Goal: Information Seeking & Learning: Learn about a topic

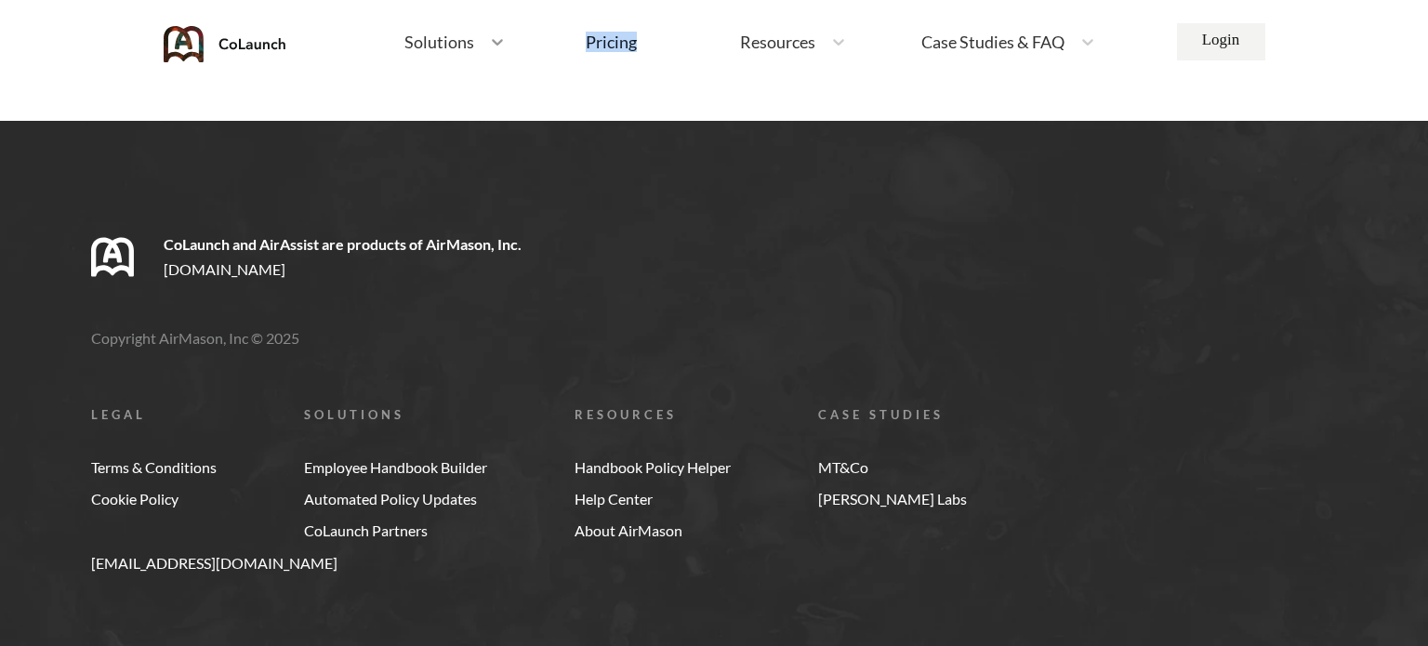
click at [488, 43] on icon at bounding box center [497, 42] width 19 height 19
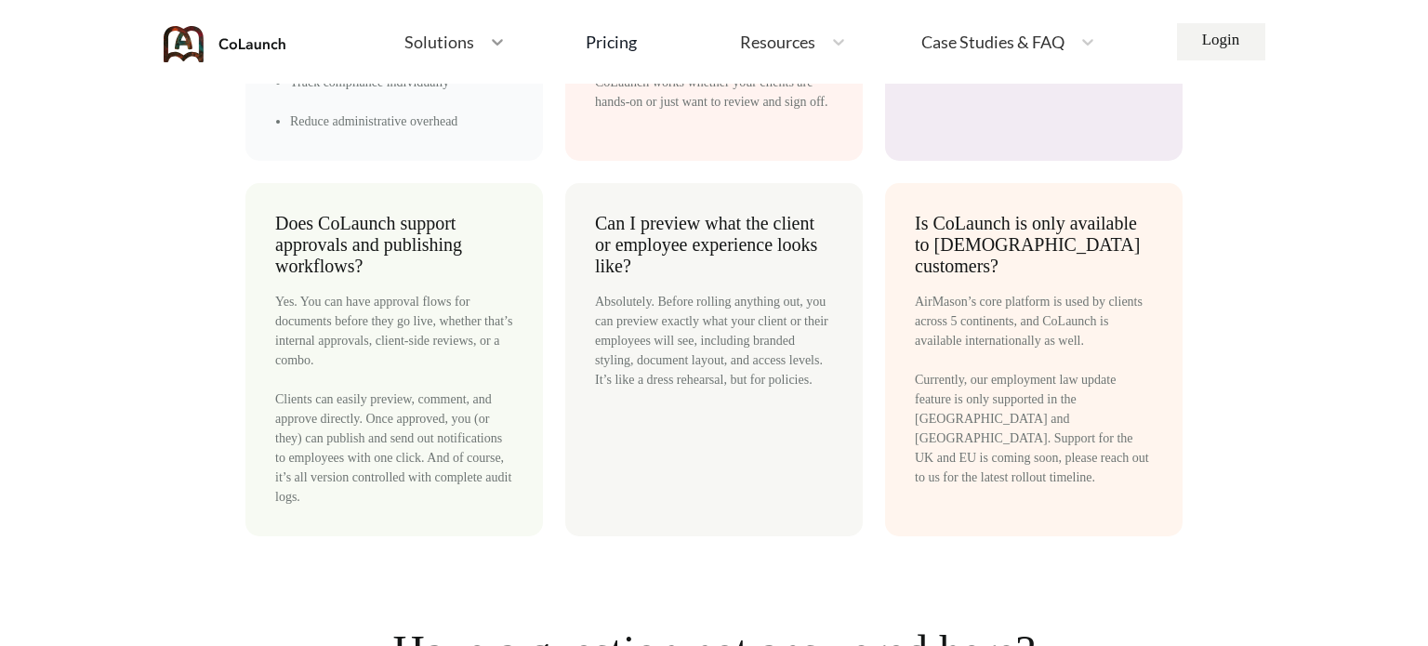
click at [492, 41] on icon at bounding box center [497, 42] width 11 height 7
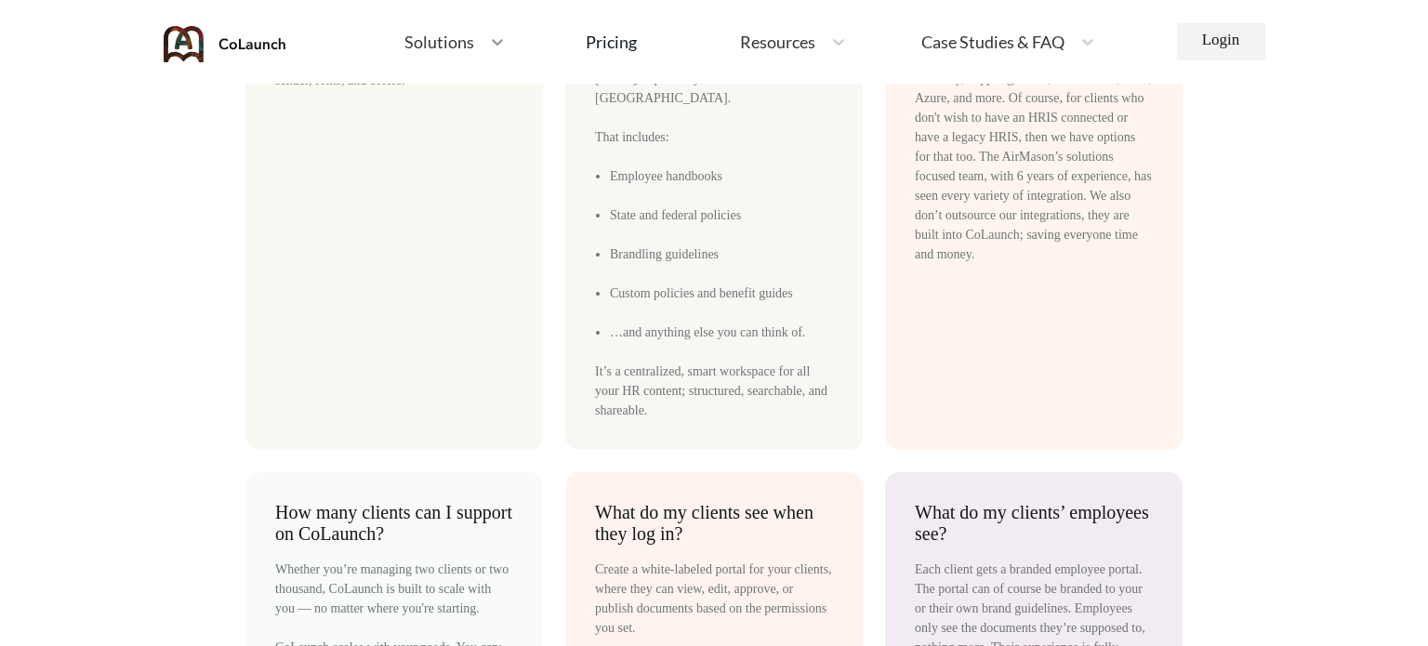
scroll to position [9182, 0]
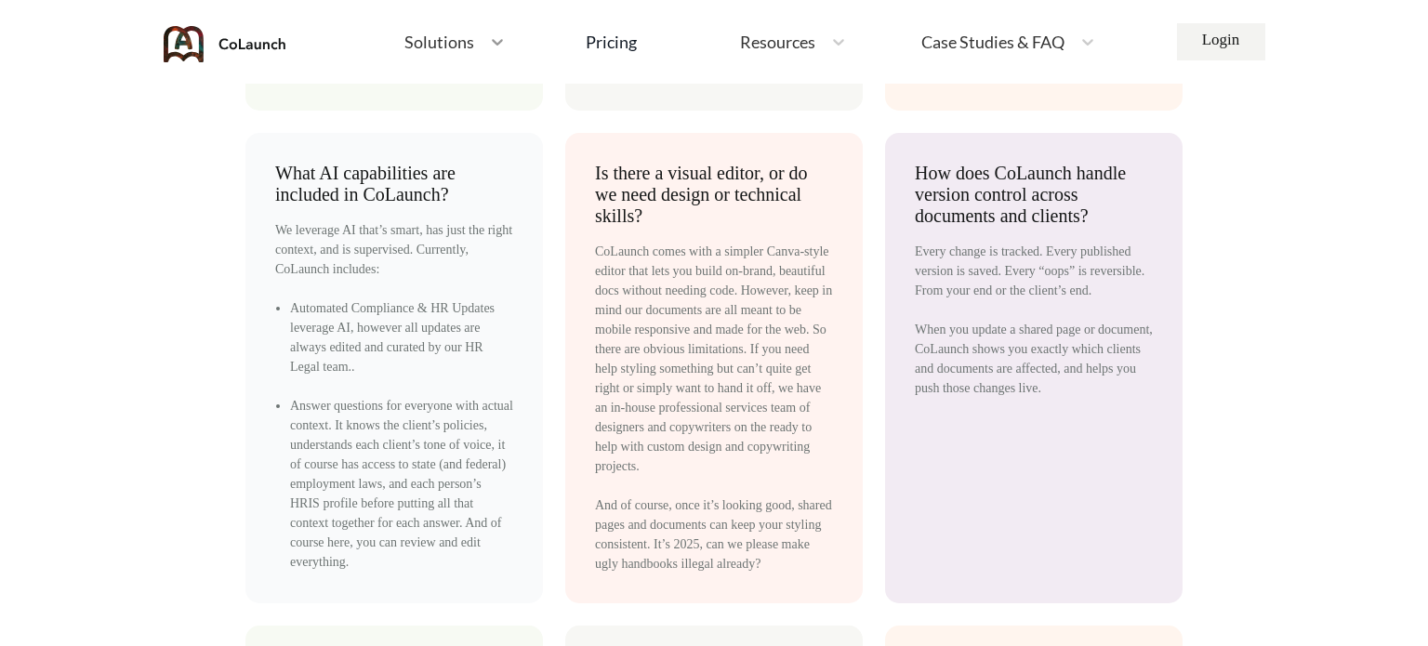
click at [495, 47] on icon at bounding box center [497, 42] width 19 height 19
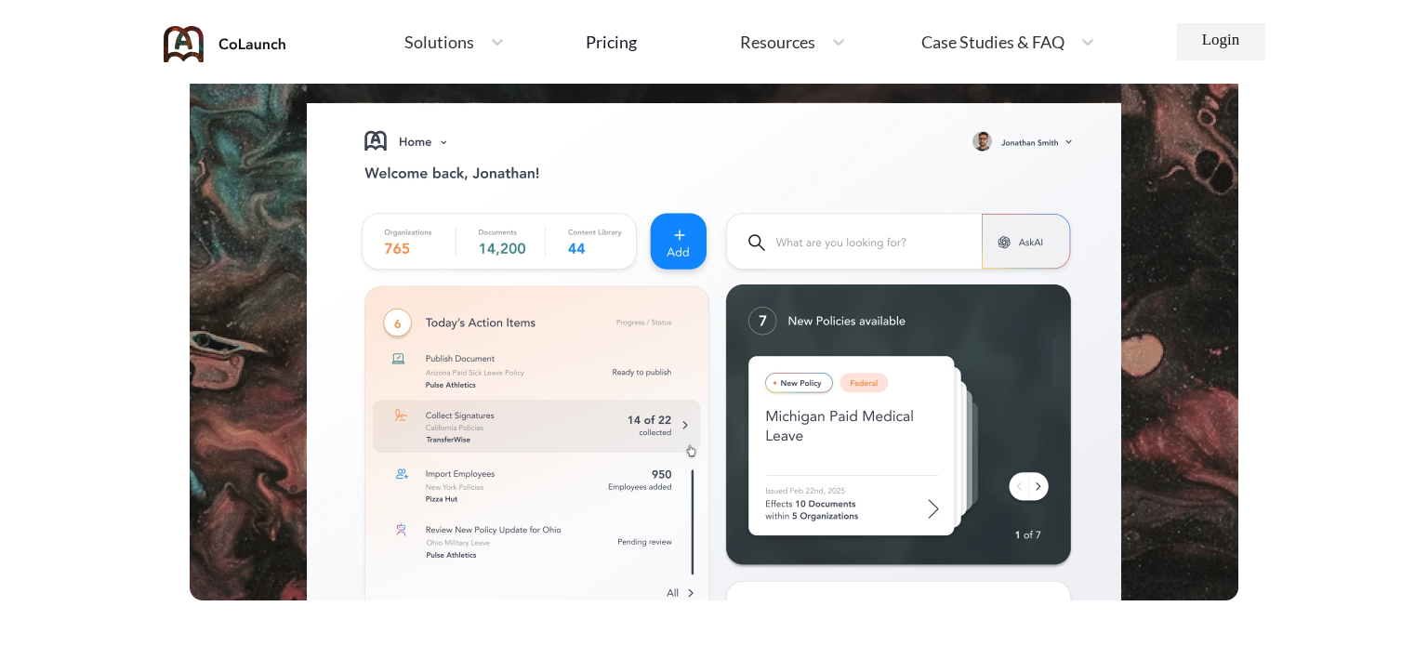
scroll to position [0, 0]
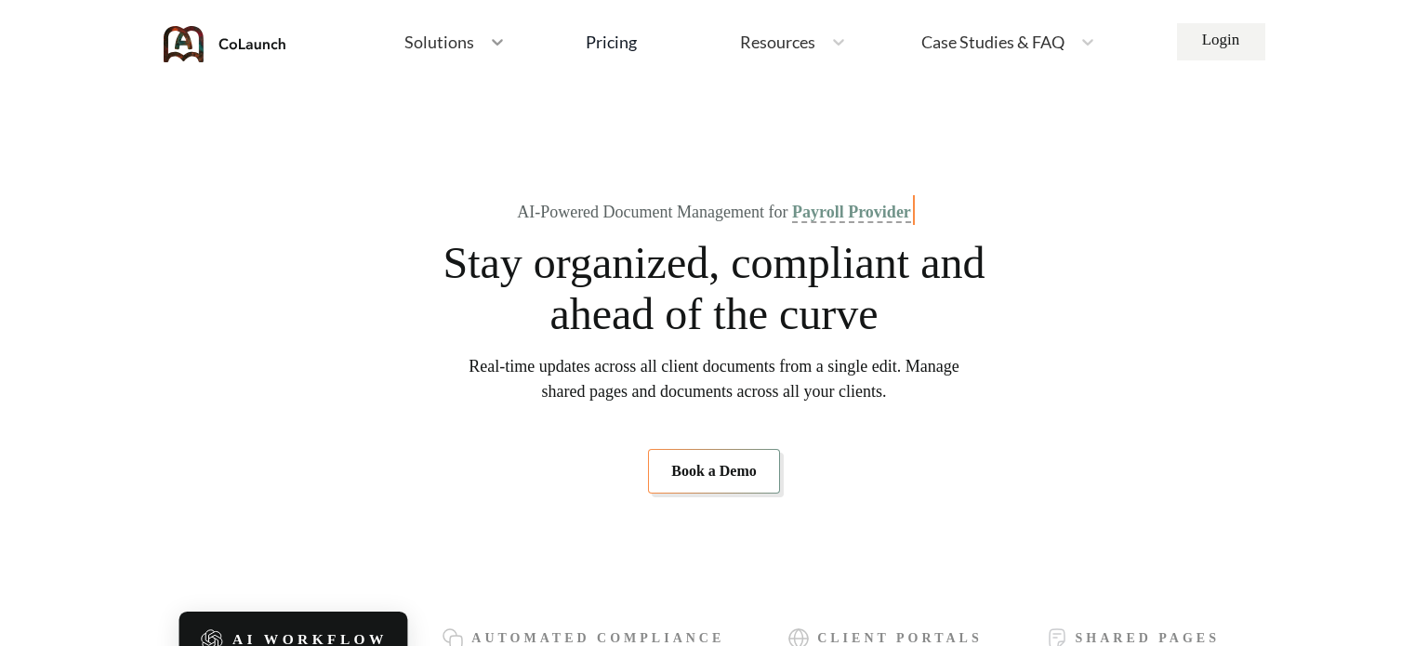
click at [491, 48] on icon at bounding box center [497, 42] width 19 height 19
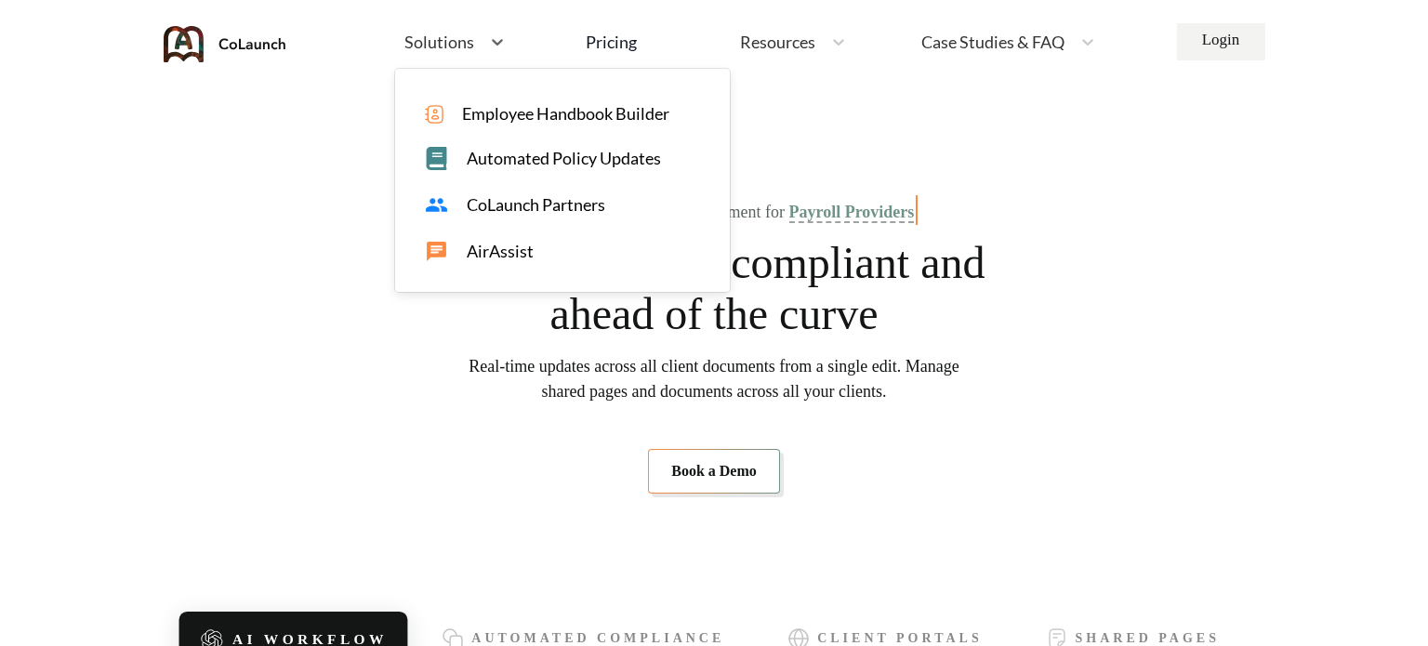
click at [503, 203] on span "CoLaunch Partners" at bounding box center [536, 205] width 139 height 20
click at [481, 46] on div at bounding box center [497, 42] width 33 height 19
click at [493, 110] on span "Employee Handbook Builder" at bounding box center [565, 114] width 207 height 20
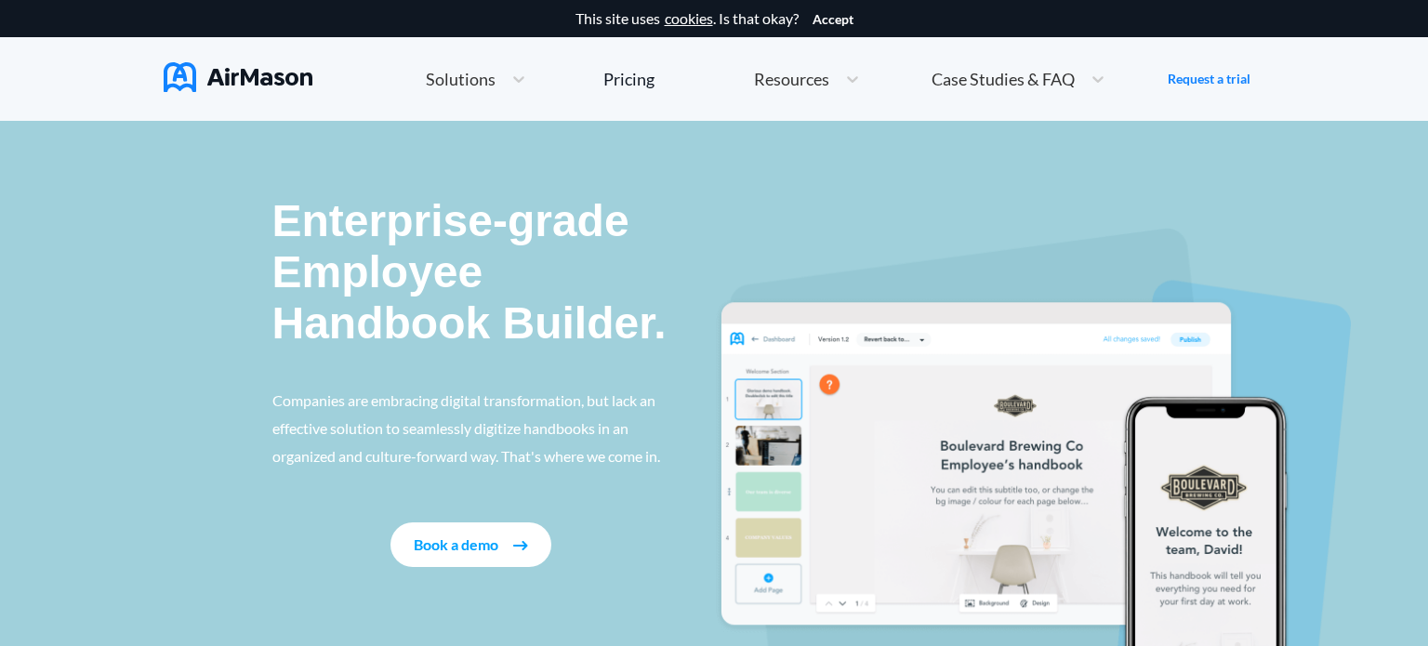
click at [497, 46] on nav "Home Employee Handbook Builder Automated Policy Updates Solutions Pricing About…" at bounding box center [715, 79] width 1102 height 84
click at [496, 92] on div "Solutions" at bounding box center [475, 79] width 119 height 40
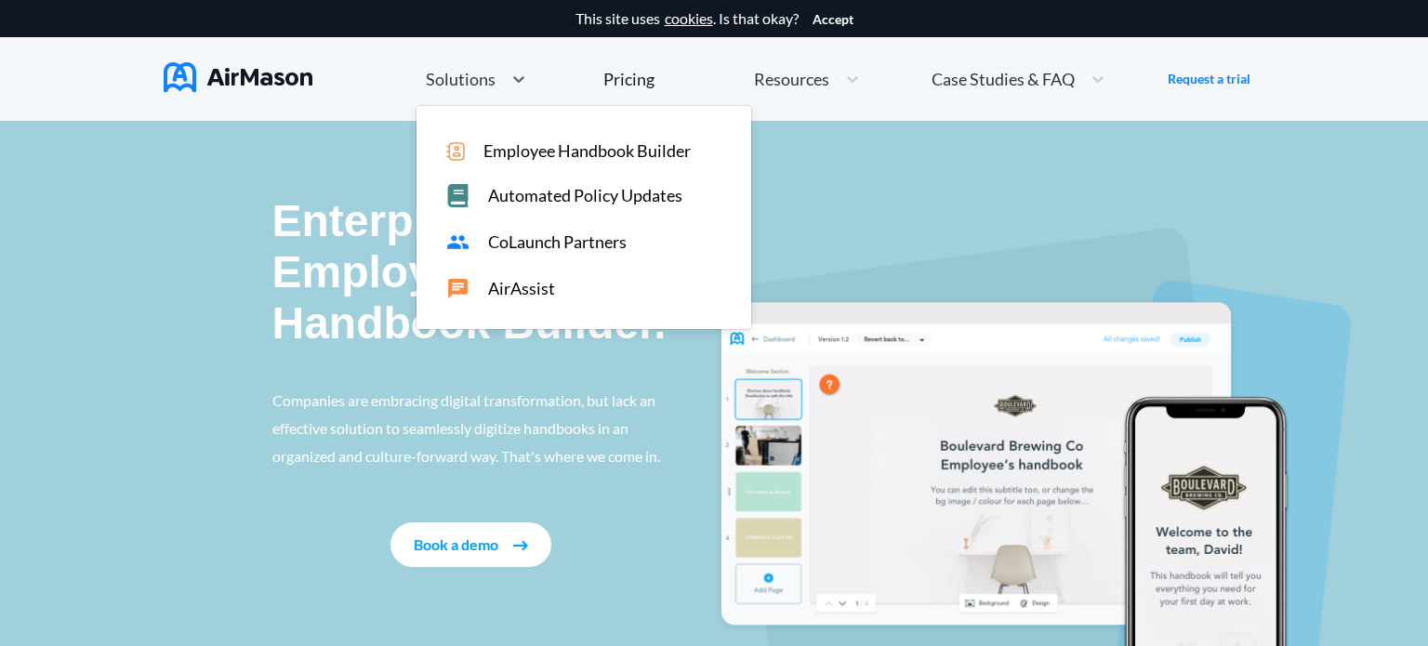
click at [508, 249] on span "CoLaunch Partners" at bounding box center [557, 242] width 139 height 20
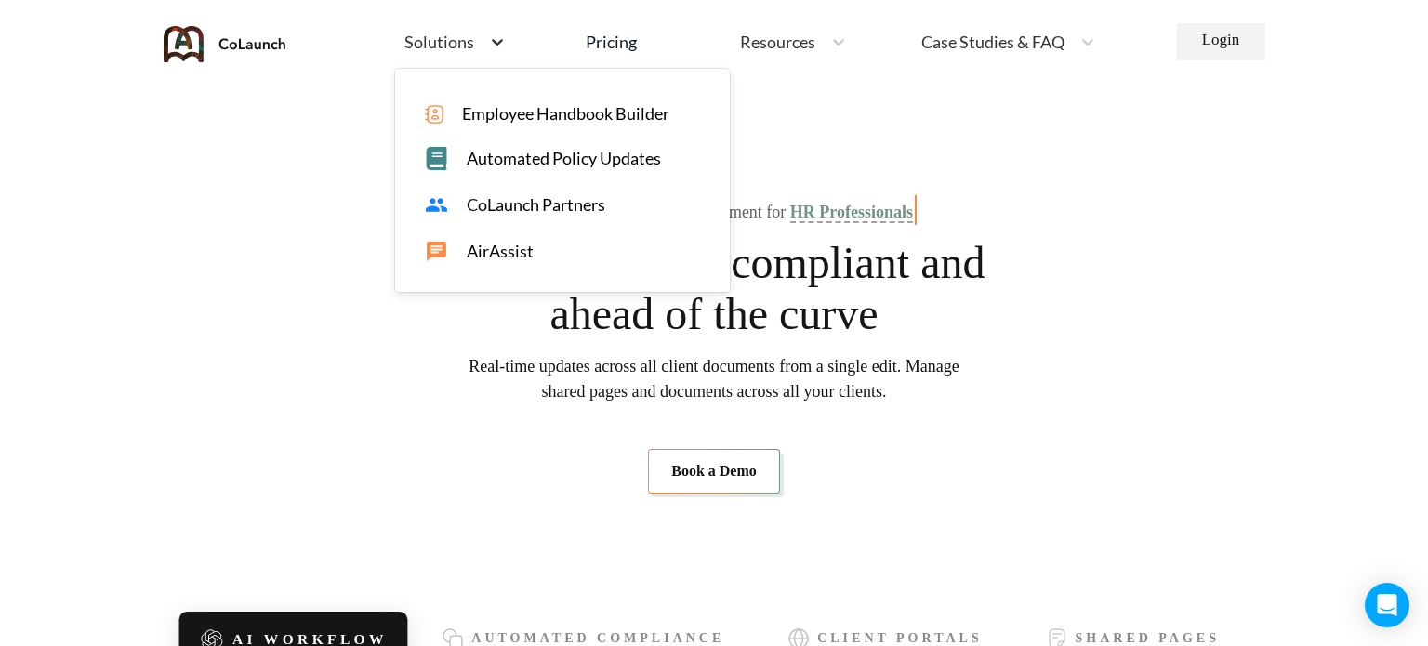
click at [489, 50] on icon at bounding box center [497, 42] width 19 height 19
click at [480, 106] on span "Employee Handbook Builder" at bounding box center [565, 114] width 207 height 20
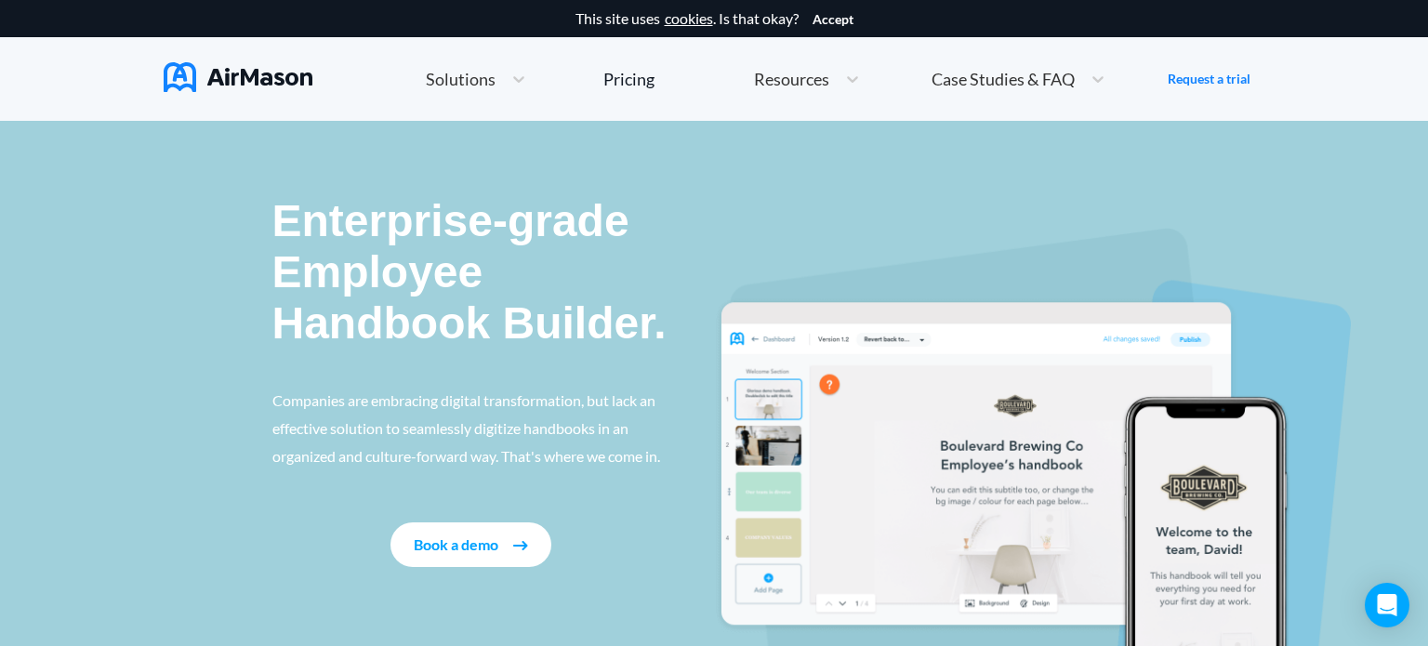
click at [355, 273] on p "Enterprise-grade Employee Handbook Builder." at bounding box center [471, 272] width 398 height 154
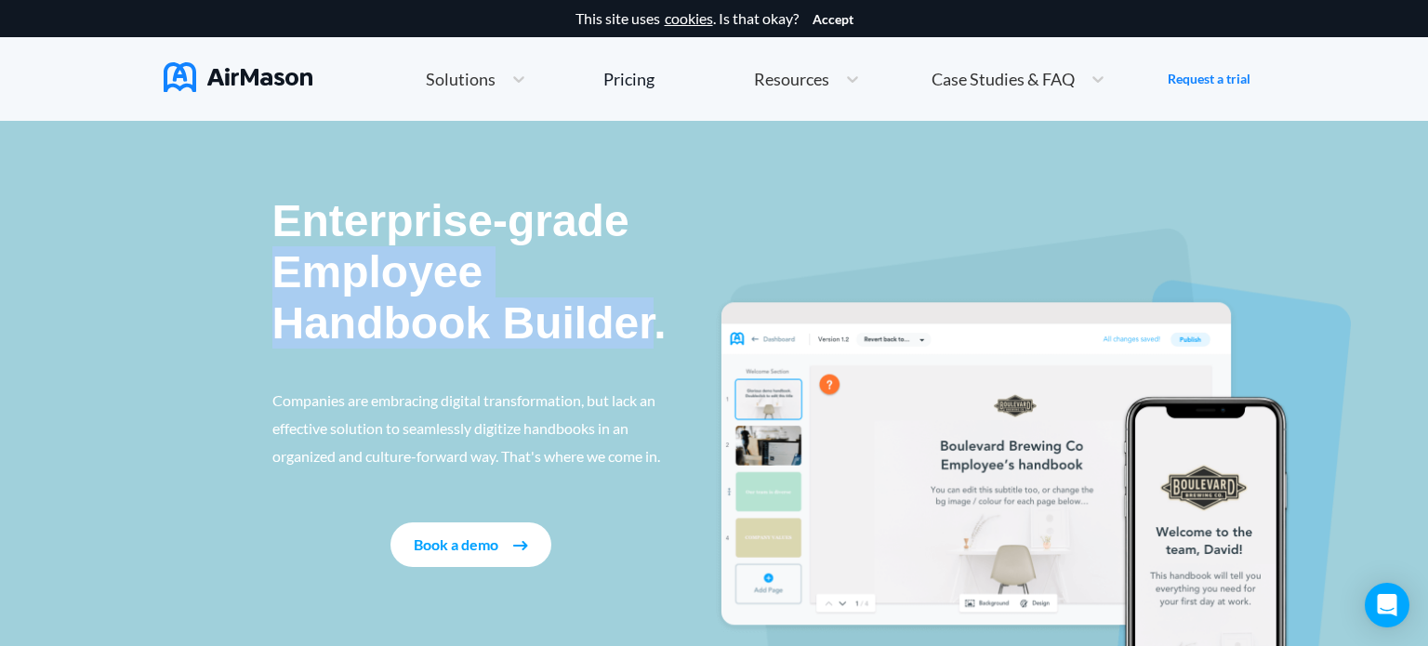
click at [526, 301] on p "Enterprise-grade Employee Handbook Builder." at bounding box center [471, 272] width 398 height 154
copy p "Employee Handbook Builder"
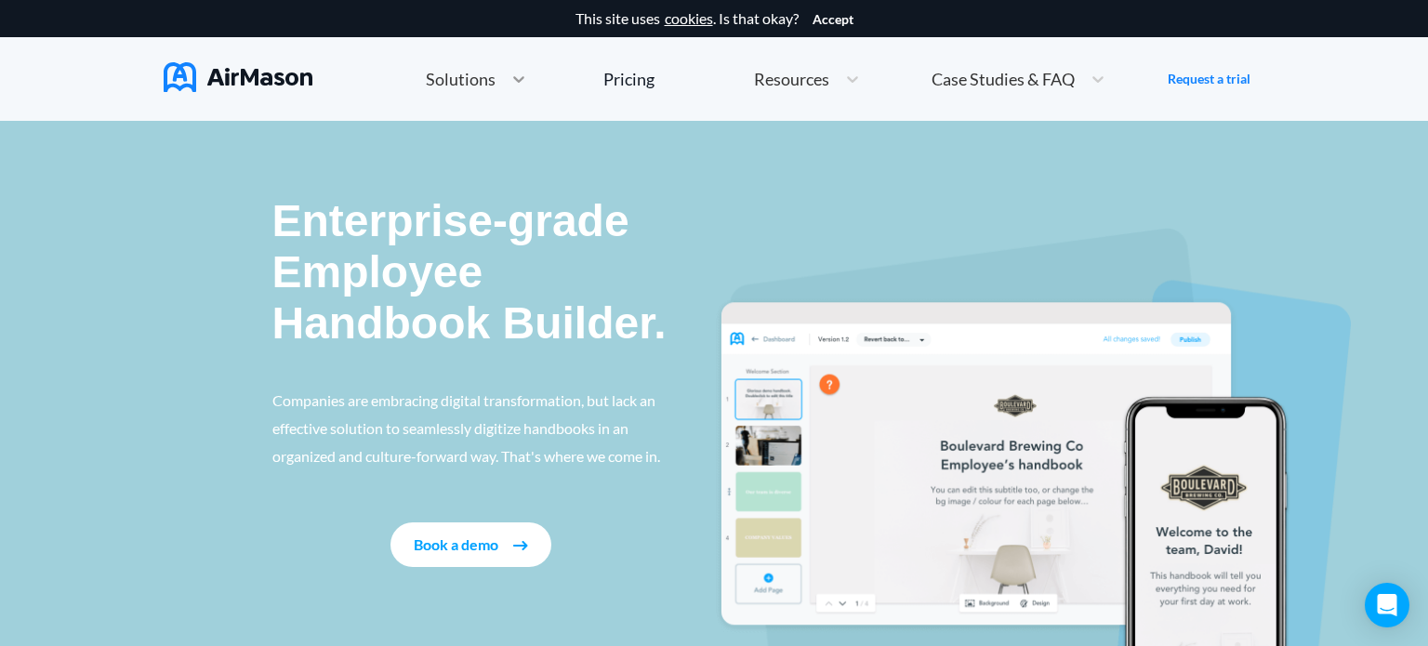
click at [505, 80] on div at bounding box center [518, 79] width 33 height 19
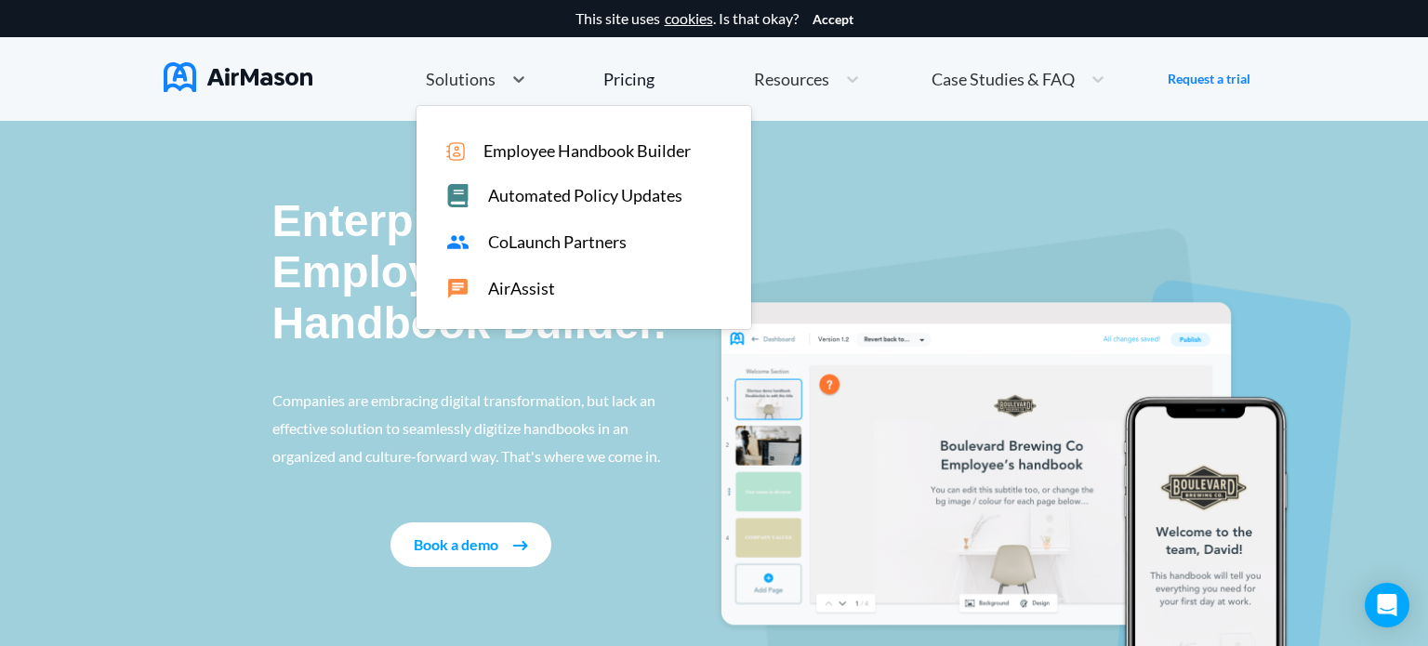
click at [520, 197] on span "Automated Policy Updates" at bounding box center [585, 196] width 194 height 20
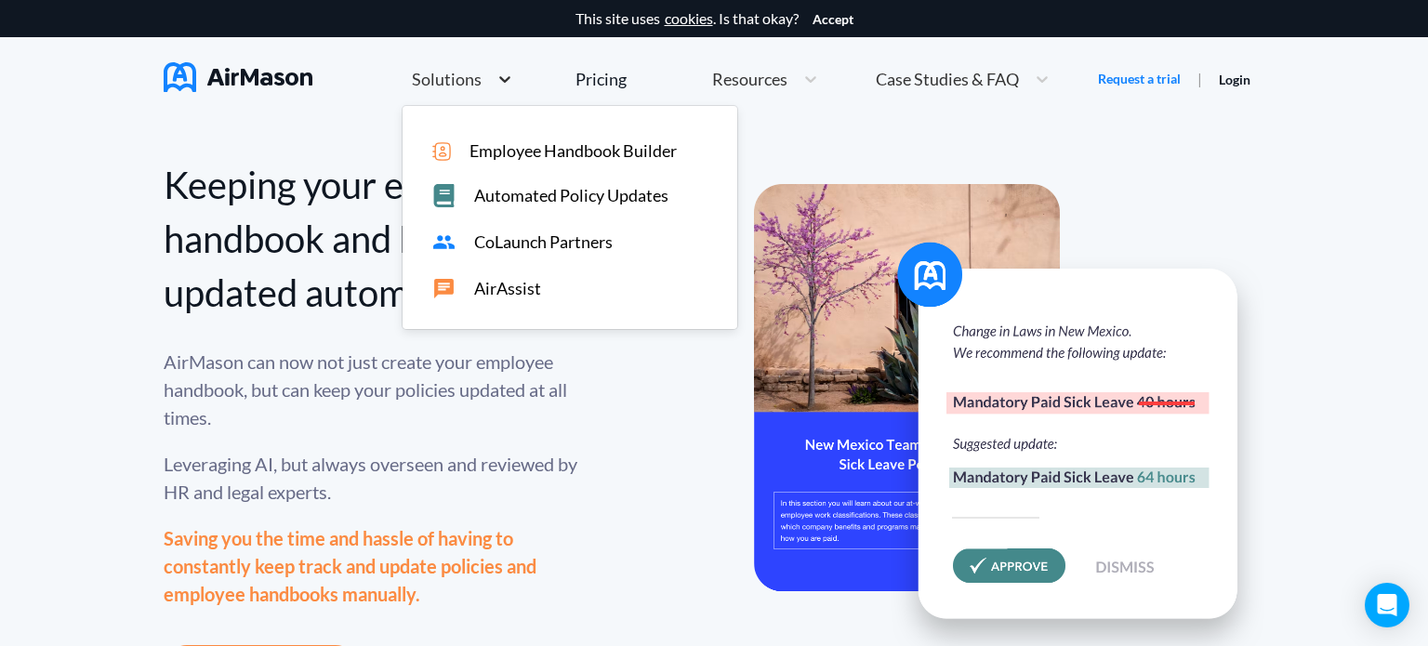
click at [502, 83] on icon at bounding box center [505, 79] width 19 height 19
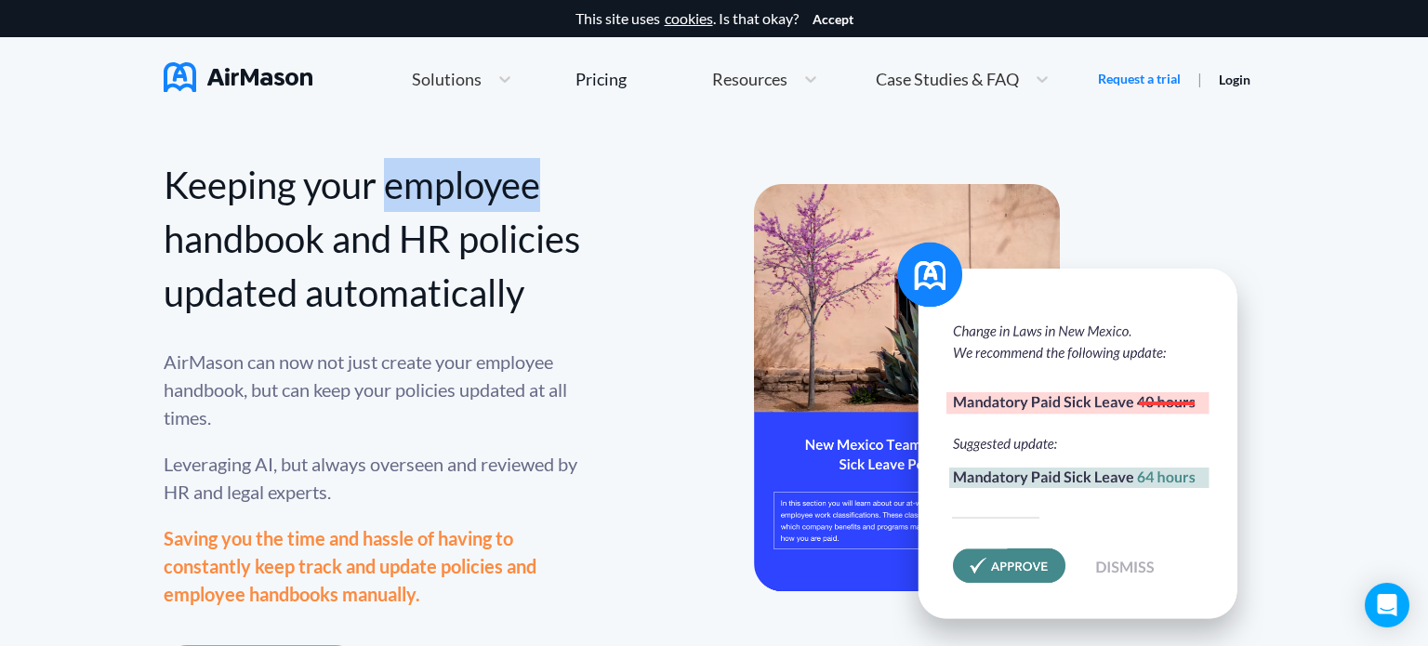
drag, startPoint x: 505, startPoint y: 197, endPoint x: 555, endPoint y: 126, distance: 86.7
click at [442, 195] on div "Keeping your employee handbook and HR policies updated automatically" at bounding box center [373, 239] width 418 height 162
click at [497, 92] on div "Solutions" at bounding box center [462, 79] width 119 height 40
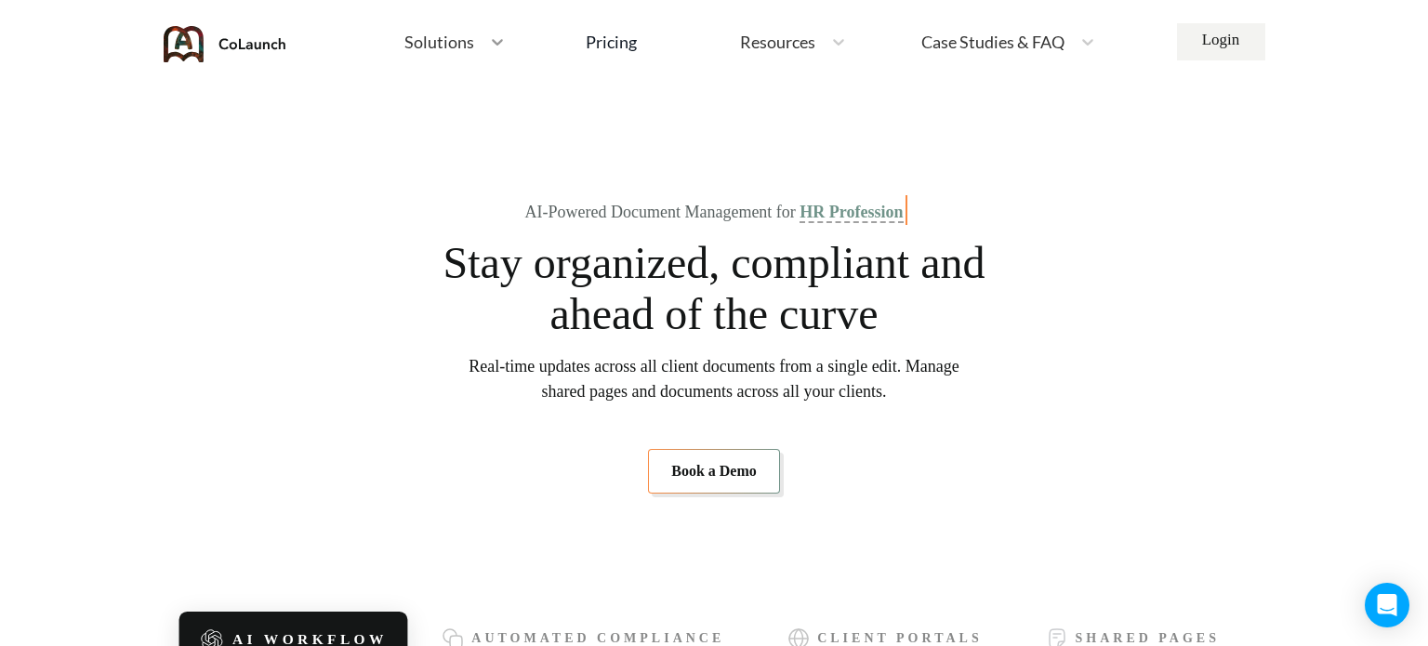
click at [488, 35] on icon at bounding box center [497, 42] width 19 height 19
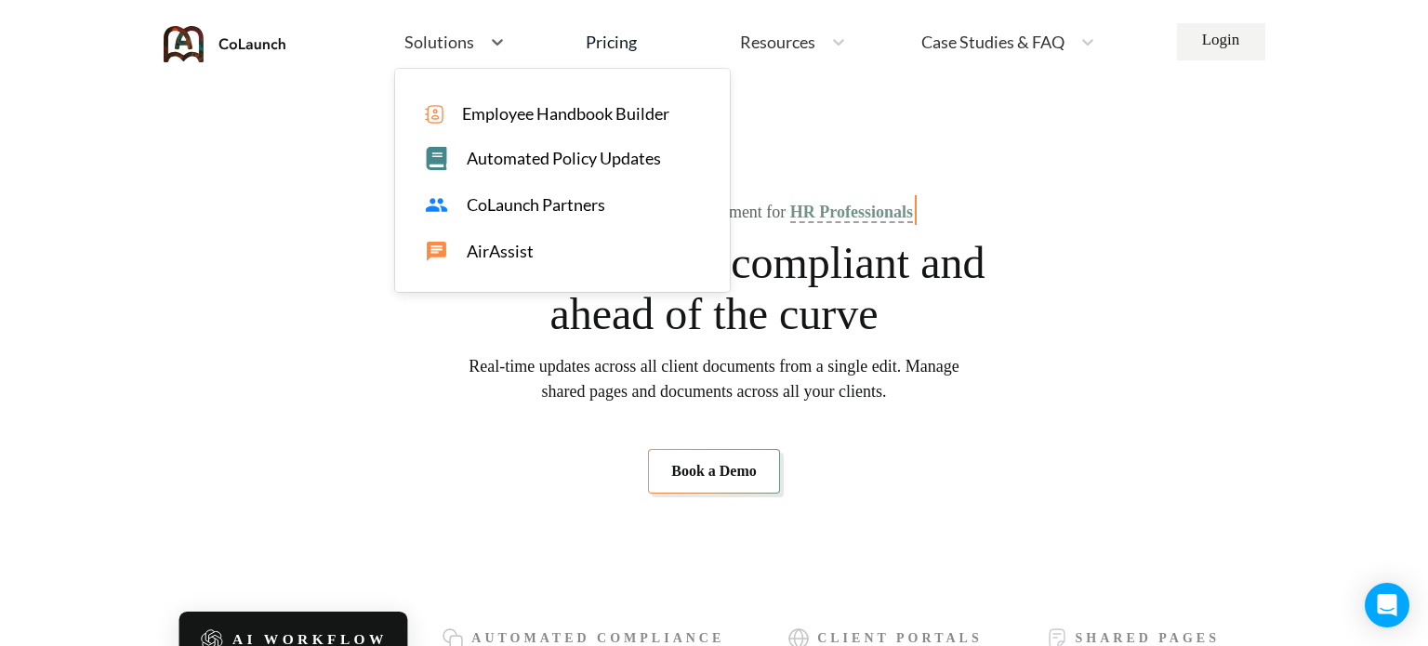
click at [495, 253] on span "AirAssist" at bounding box center [500, 252] width 67 height 20
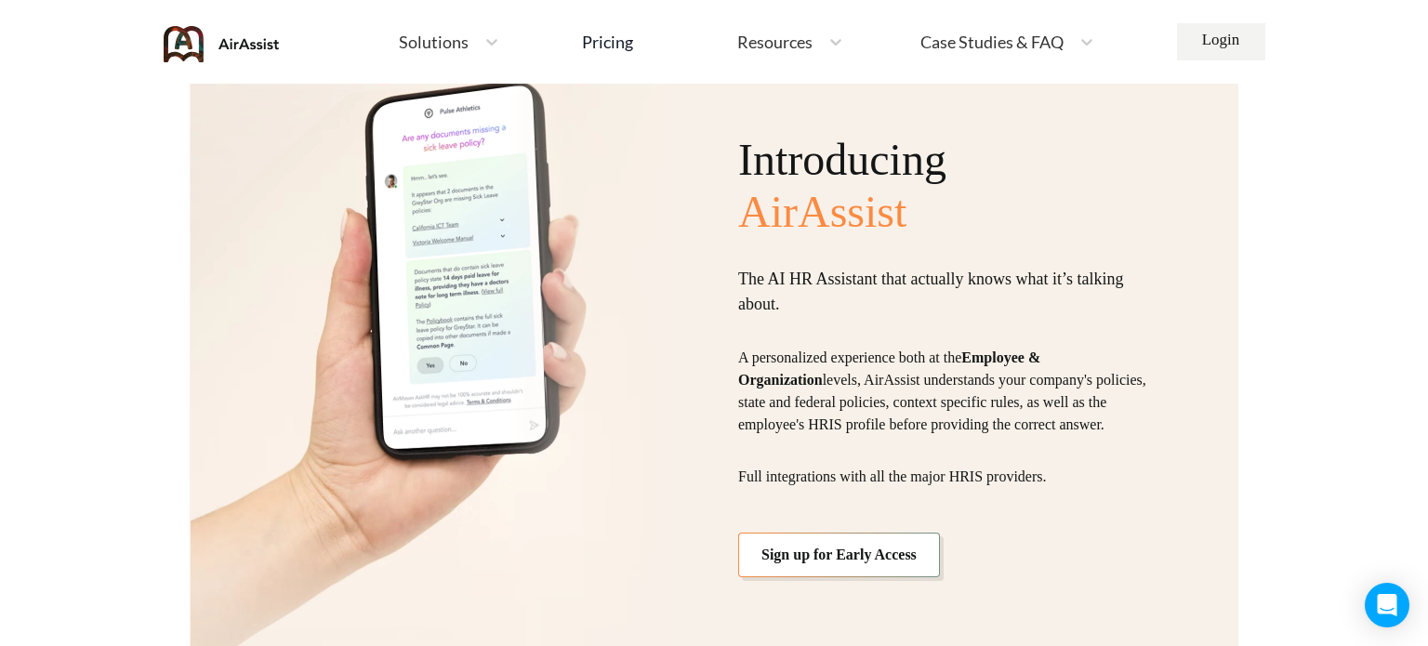
scroll to position [1525, 0]
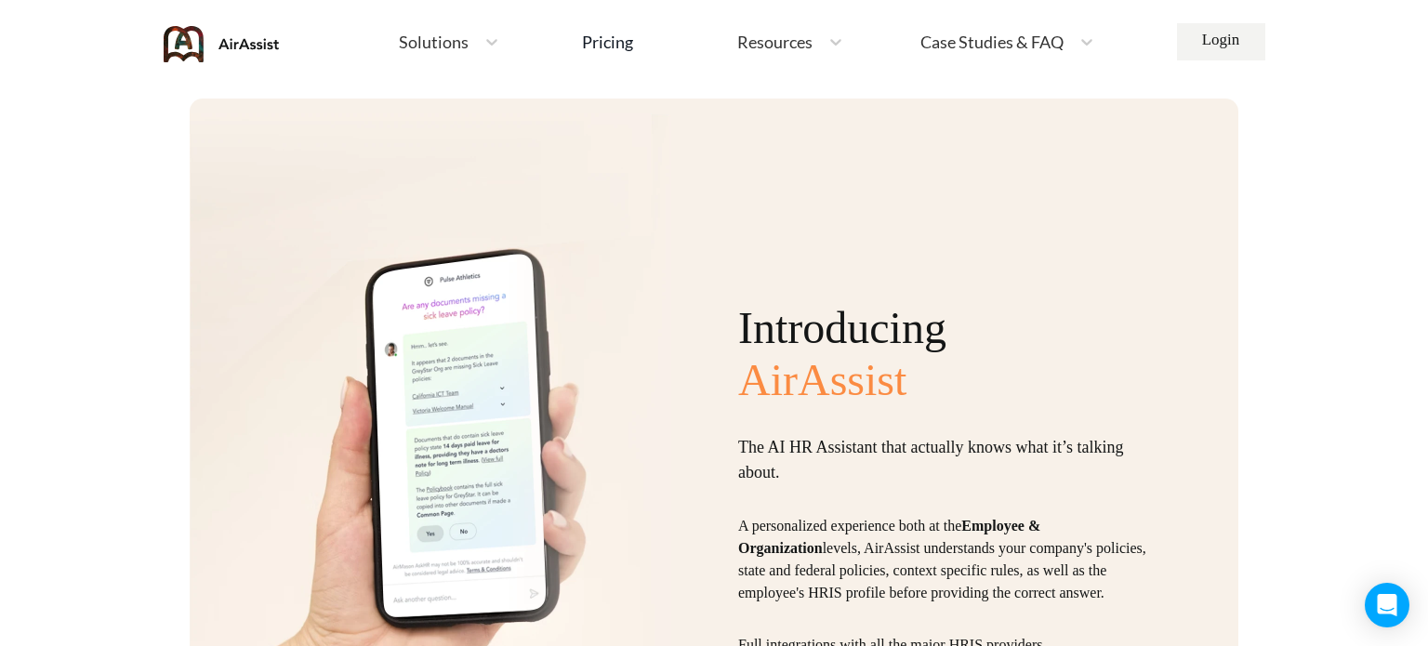
click at [816, 398] on span "AirAssist" at bounding box center [947, 379] width 418 height 51
copy span "AirAssist"
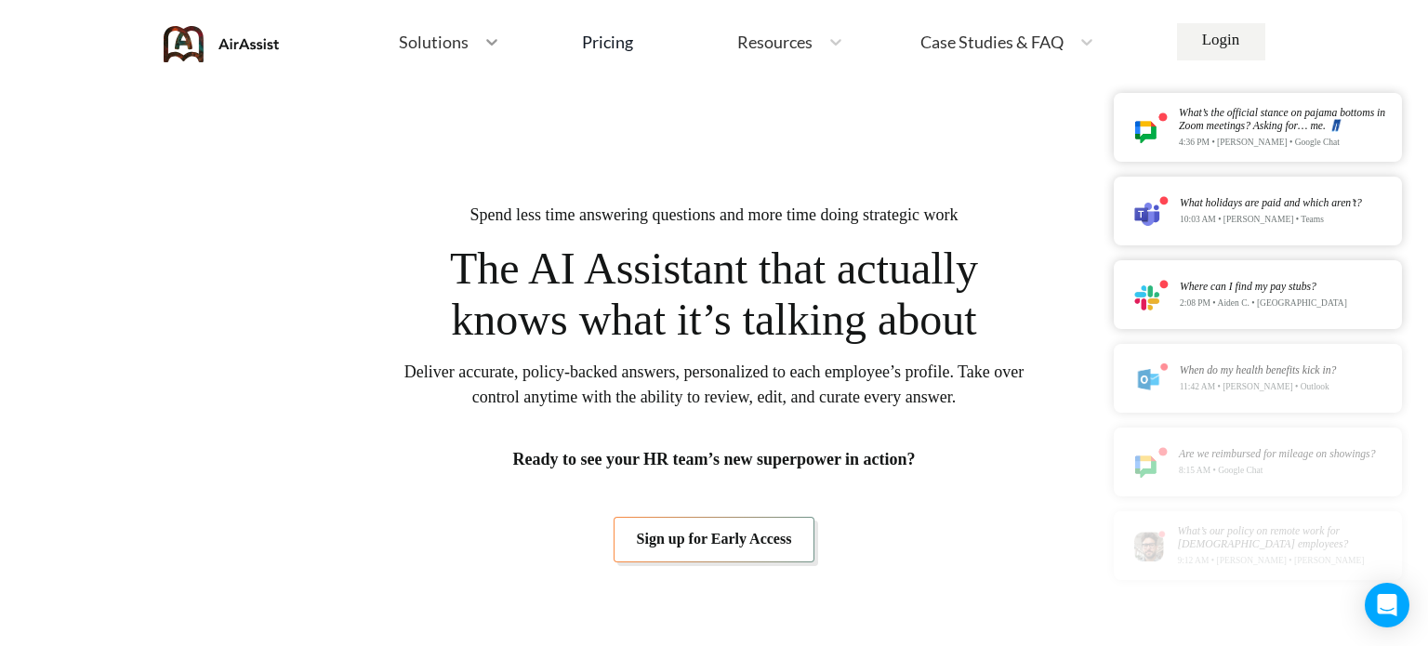
click at [488, 46] on icon at bounding box center [491, 42] width 19 height 19
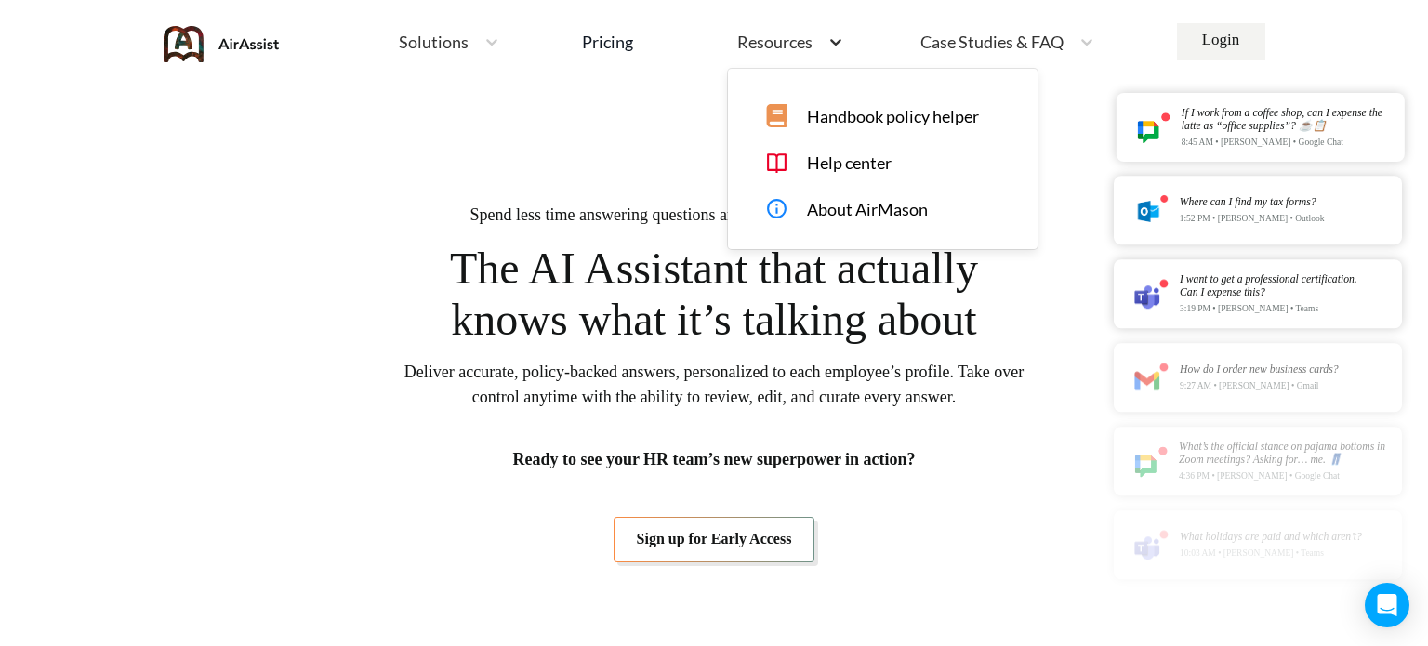
click at [821, 46] on div at bounding box center [835, 42] width 33 height 19
click at [1076, 40] on div at bounding box center [1086, 42] width 33 height 19
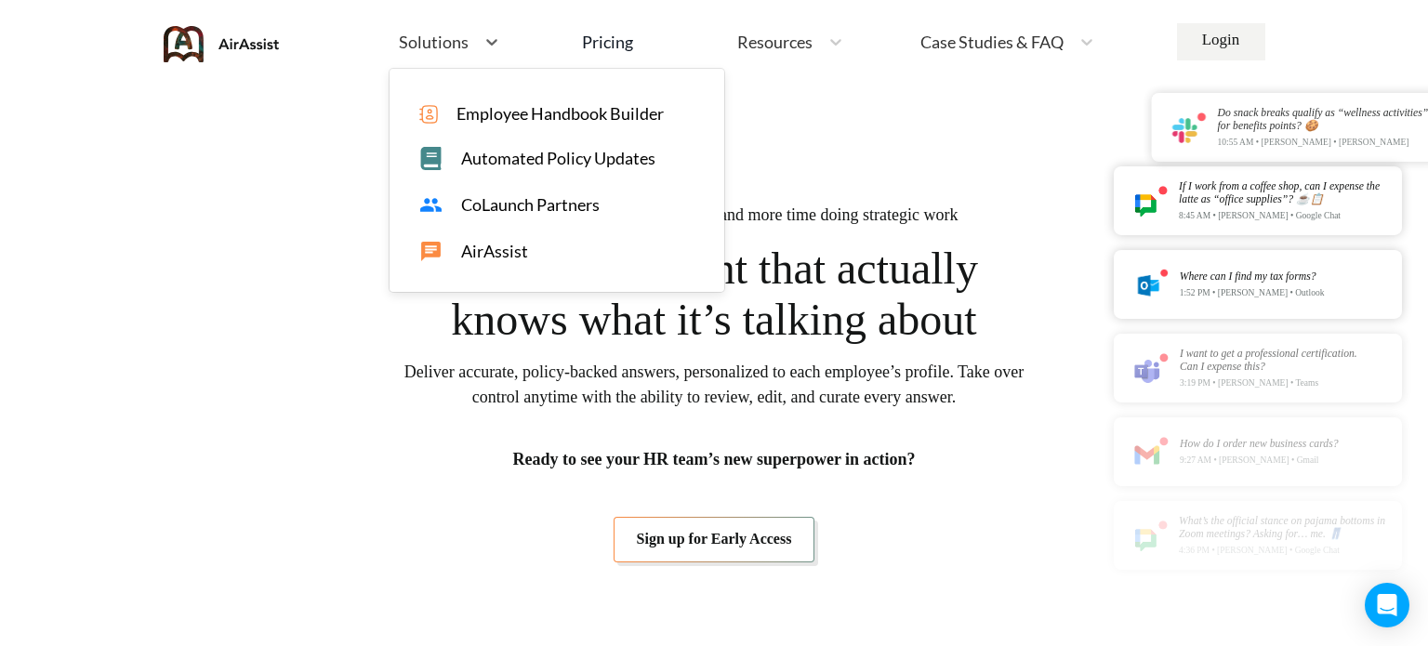
click at [439, 45] on span "Solutions" at bounding box center [434, 41] width 70 height 17
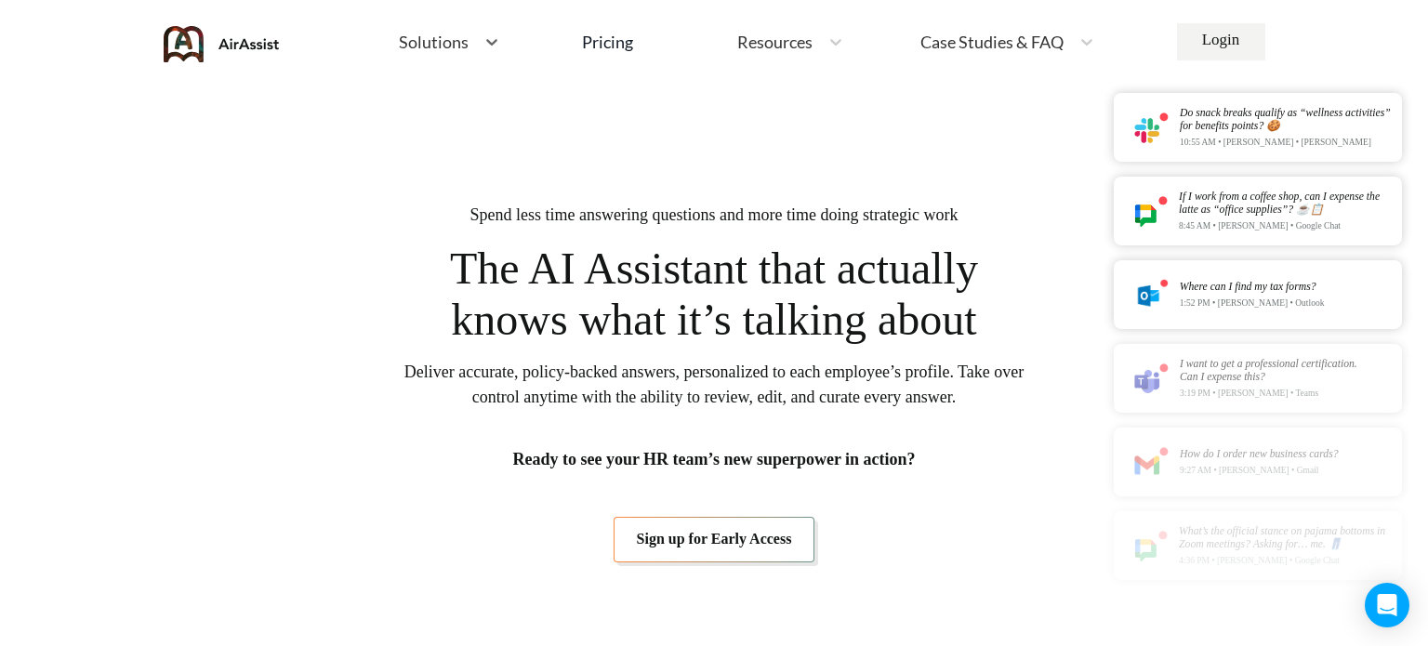
click at [438, 44] on span "Solutions" at bounding box center [434, 41] width 70 height 17
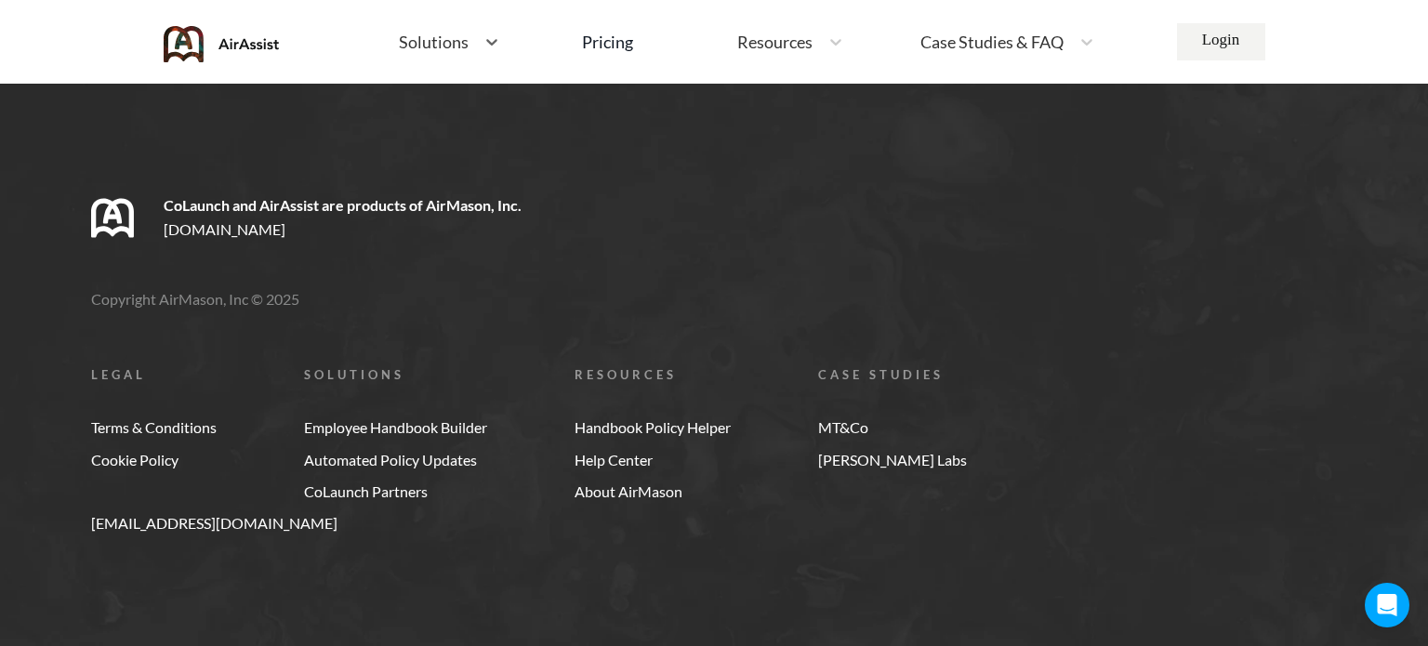
click at [370, 368] on span "SOLUTIONS" at bounding box center [395, 375] width 183 height 14
click at [845, 458] on link "[PERSON_NAME] Labs" at bounding box center [892, 460] width 149 height 17
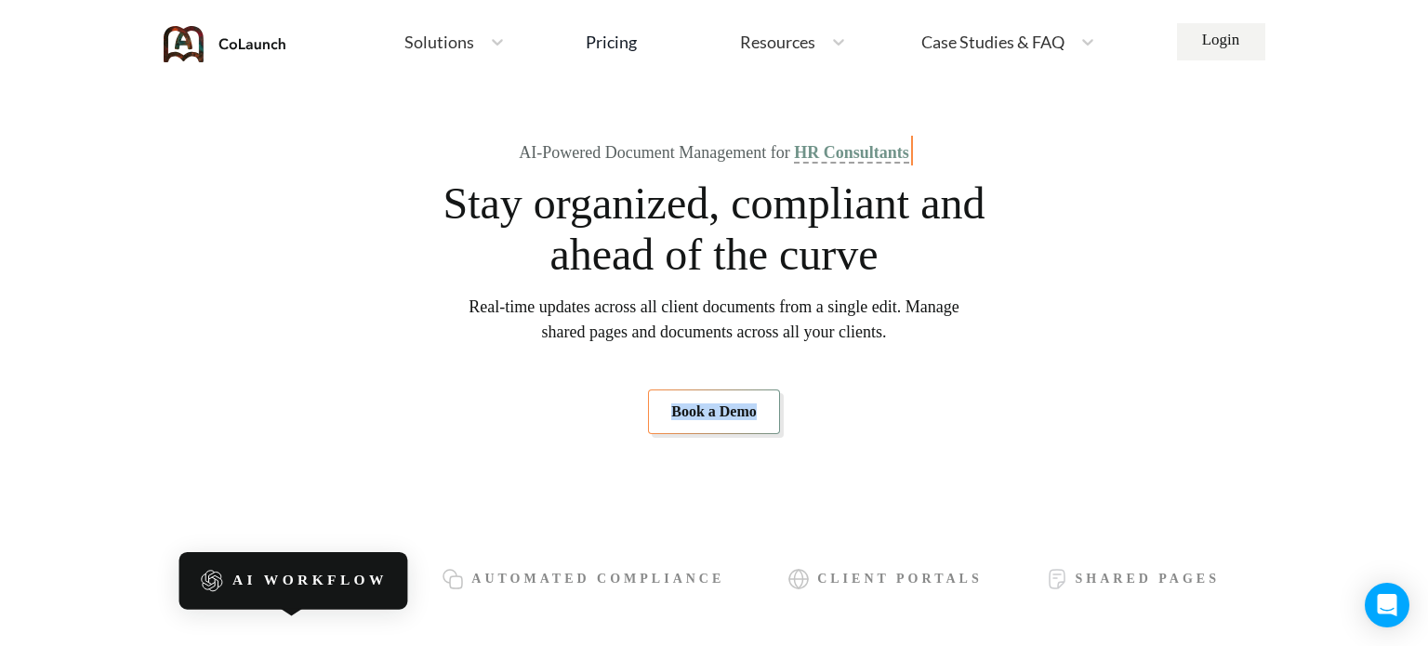
scroll to position [11230, 0]
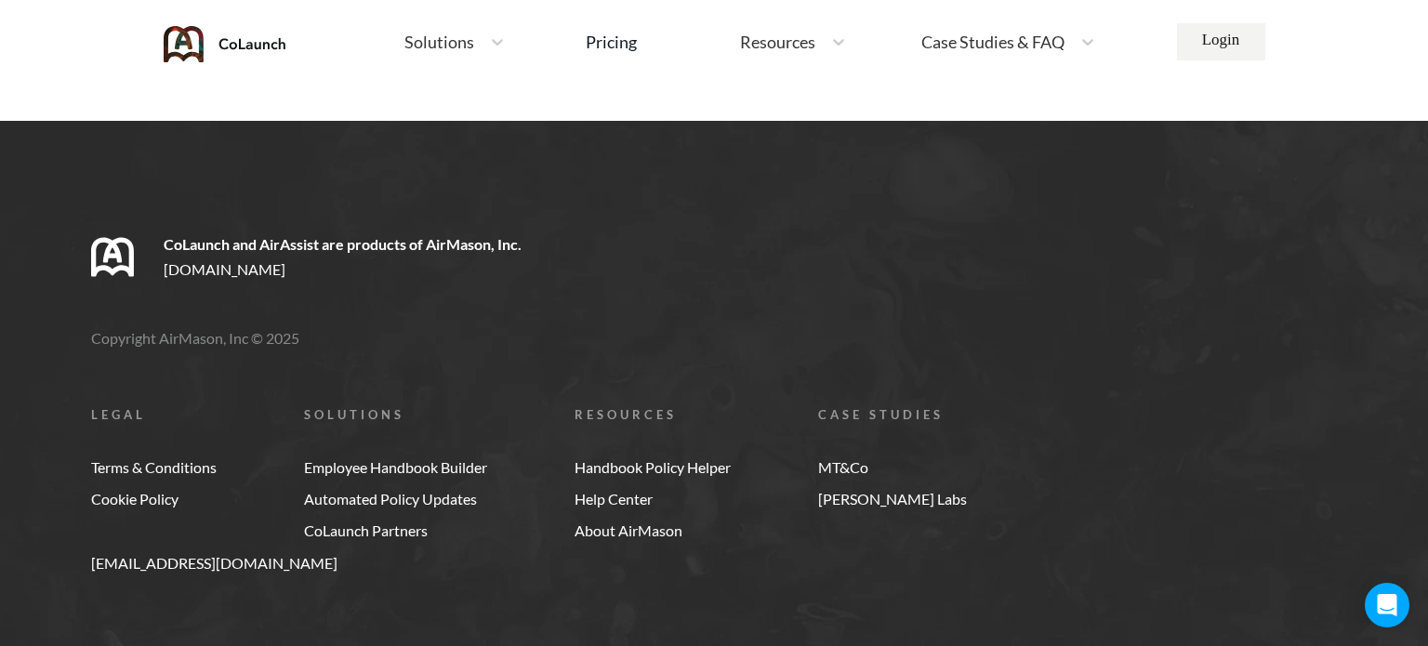
click at [877, 408] on span "CASE STUDIES" at bounding box center [892, 415] width 149 height 14
click at [734, 535] on div "CoLaunch and AirAssist are products of AirMason, Inc. www.airmason.com Copyrigh…" at bounding box center [714, 404] width 1428 height 566
click at [617, 491] on link "Help Center" at bounding box center [653, 499] width 156 height 17
click at [624, 522] on link "About AirMason" at bounding box center [653, 530] width 156 height 17
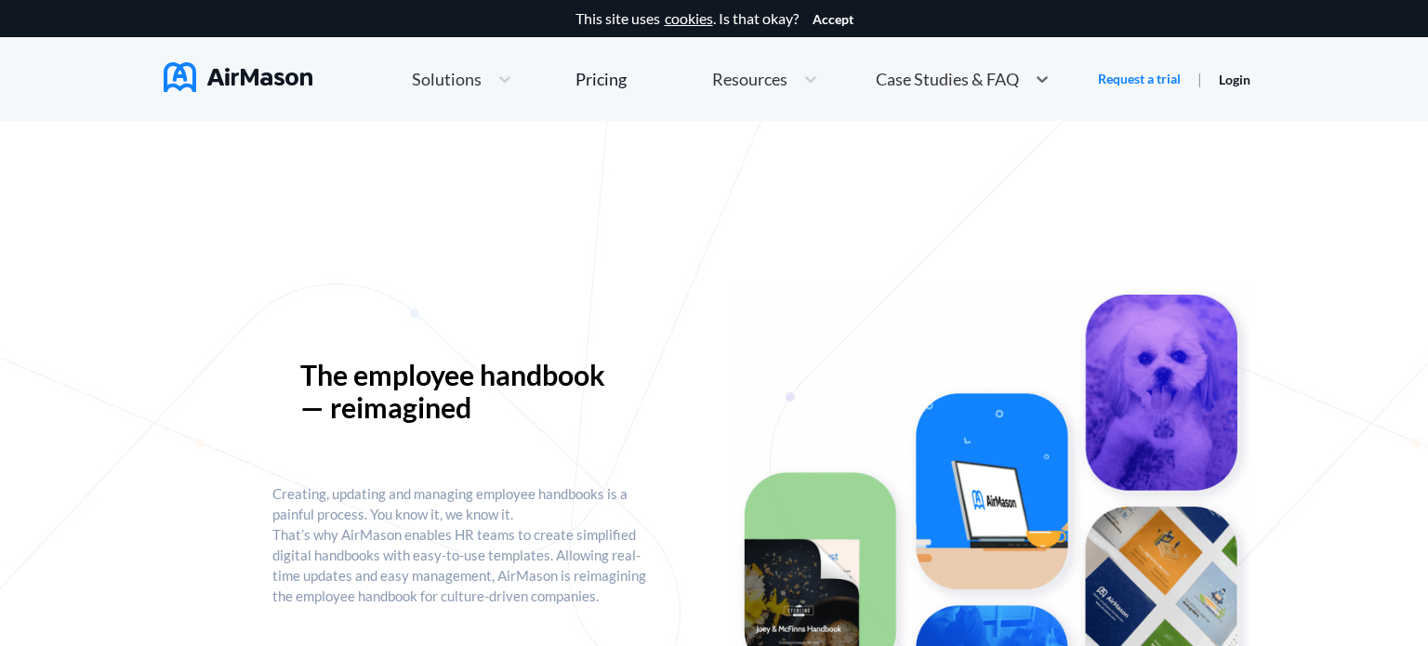
click at [938, 84] on span "Case Studies & FAQ" at bounding box center [947, 79] width 143 height 17
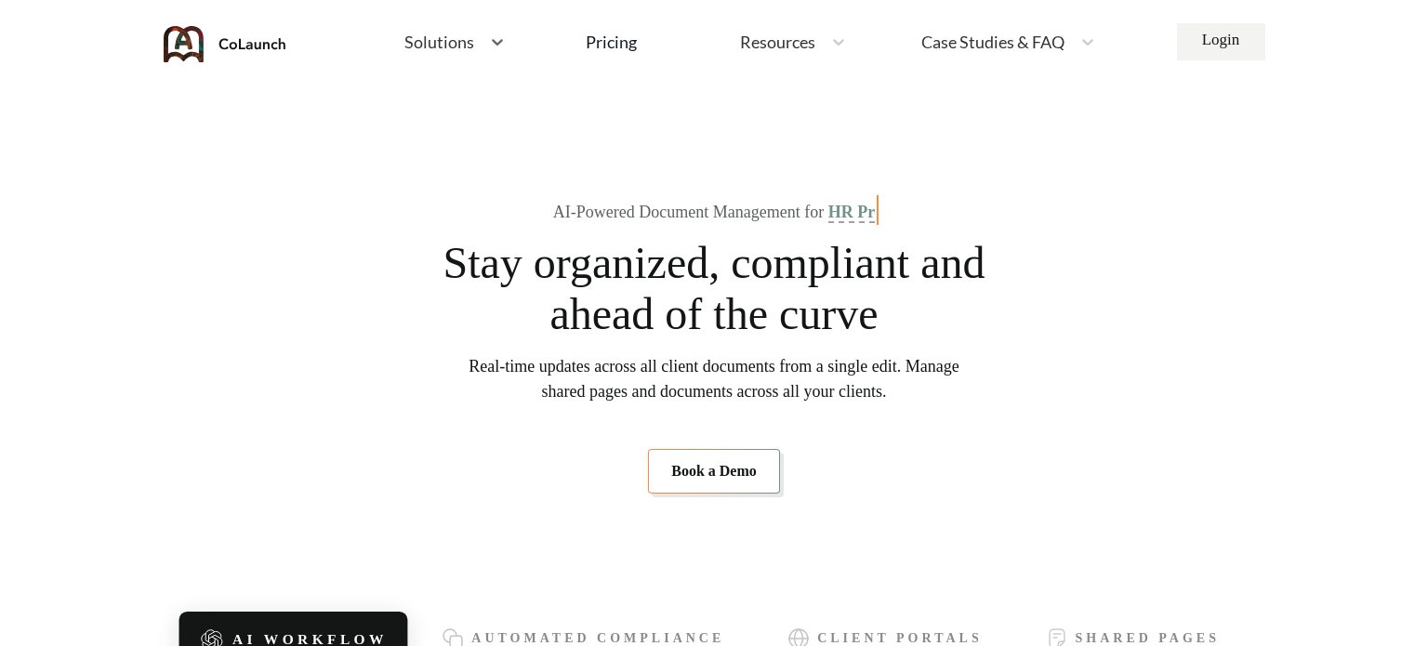
click at [793, 41] on span "Resources" at bounding box center [777, 41] width 75 height 17
click at [837, 44] on icon at bounding box center [838, 42] width 11 height 7
click at [535, 143] on section "AI-Powered Document Management for HR C Stay organized, compliant and ahead of …" at bounding box center [714, 348] width 1049 height 410
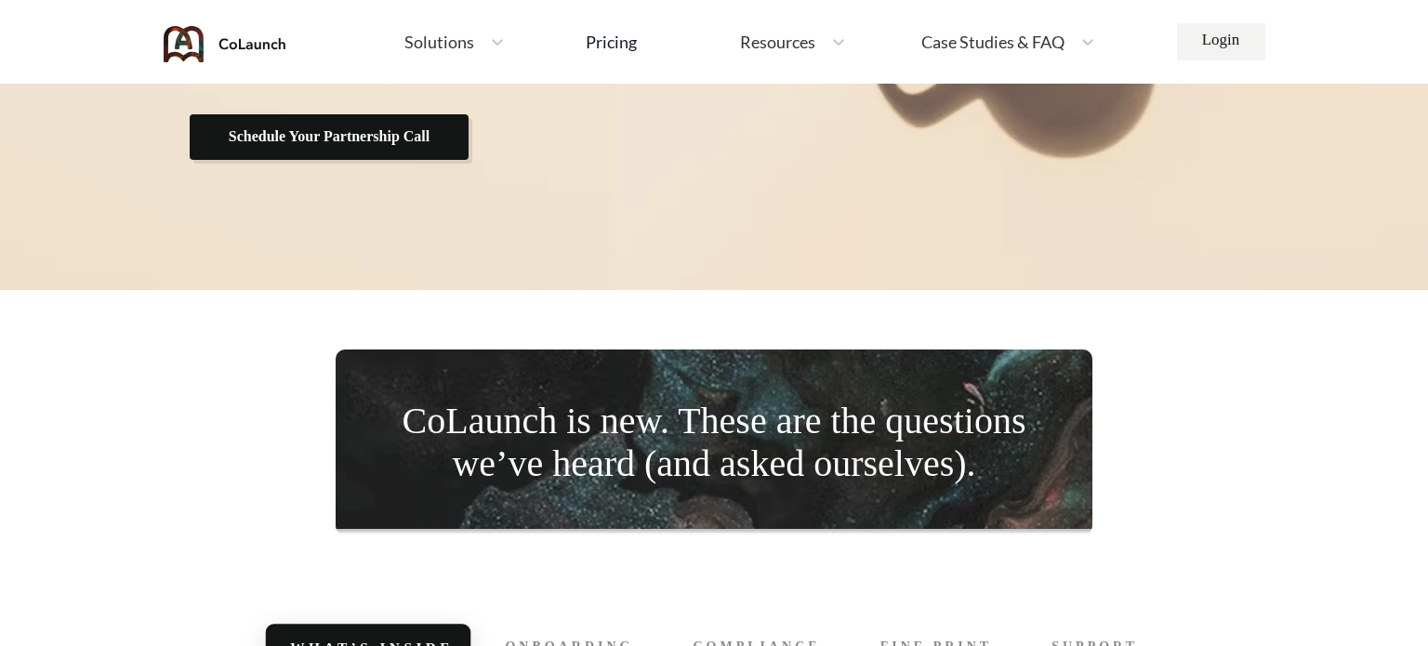
scroll to position [11230, 0]
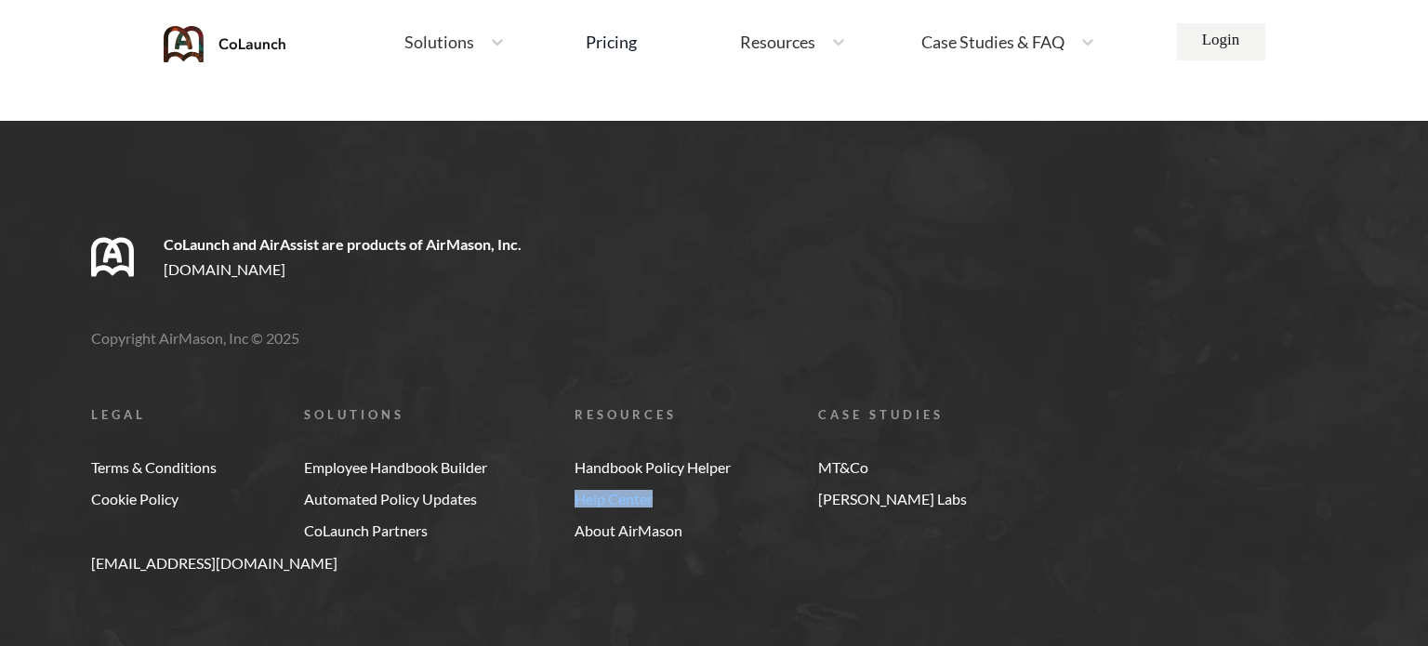
click at [568, 188] on div "CoLaunch and AirAssist are products of AirMason, Inc. www.airmason.com Copyrigh…" at bounding box center [714, 404] width 1428 height 566
click at [525, 429] on div "LEGAL Terms & Conditions Cookie Policy SOLUTIONS Employee Handbook Builder Auto…" at bounding box center [759, 474] width 1337 height 132
click at [786, 443] on div "LEGAL Terms & Conditions Cookie Policy SOLUTIONS Employee Handbook Builder Auto…" at bounding box center [759, 474] width 1337 height 132
click at [869, 408] on span "CASE STUDIES" at bounding box center [892, 415] width 149 height 14
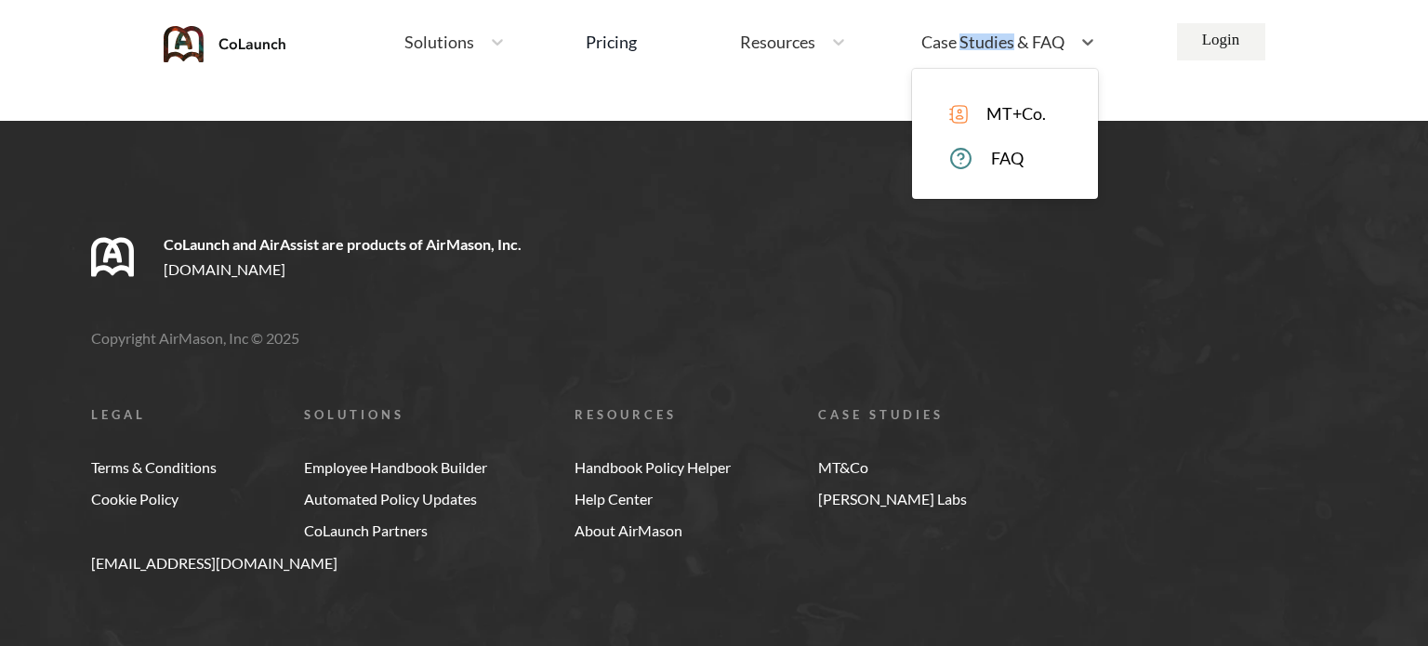
scroll to position [10548, 0]
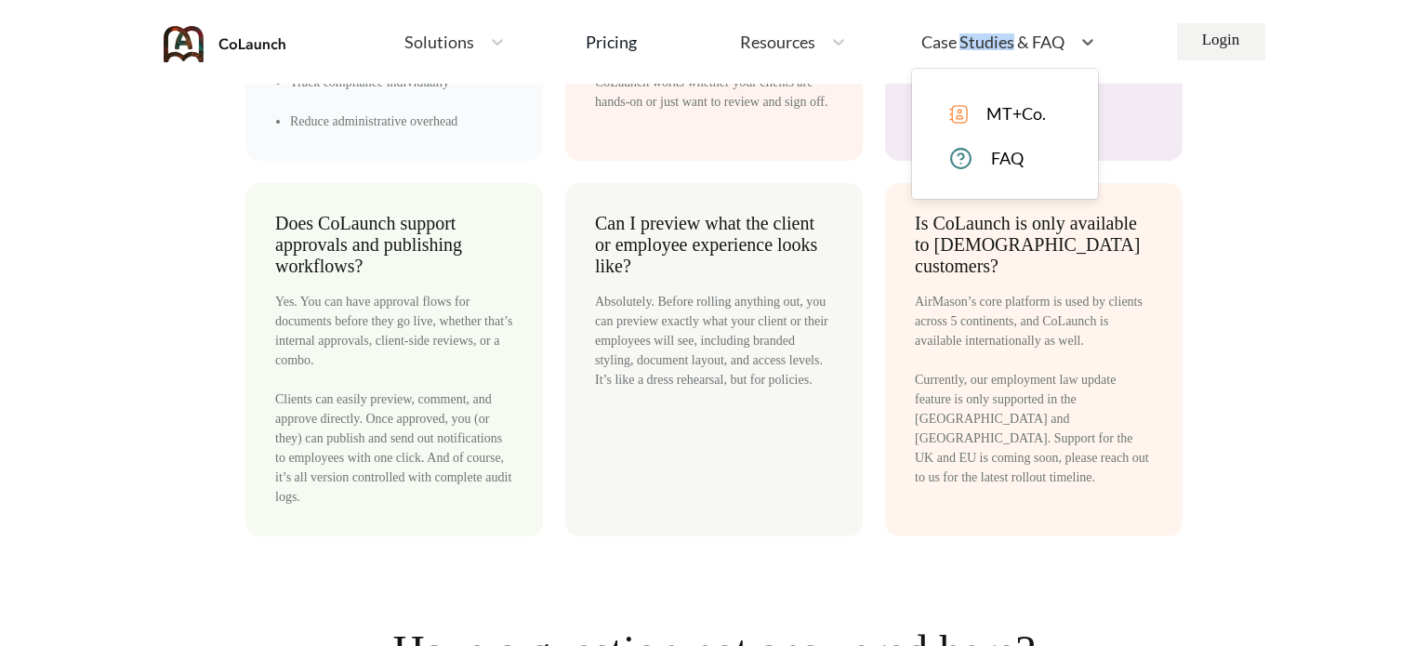
click at [969, 43] on span "Case Studies & FAQ" at bounding box center [992, 41] width 143 height 17
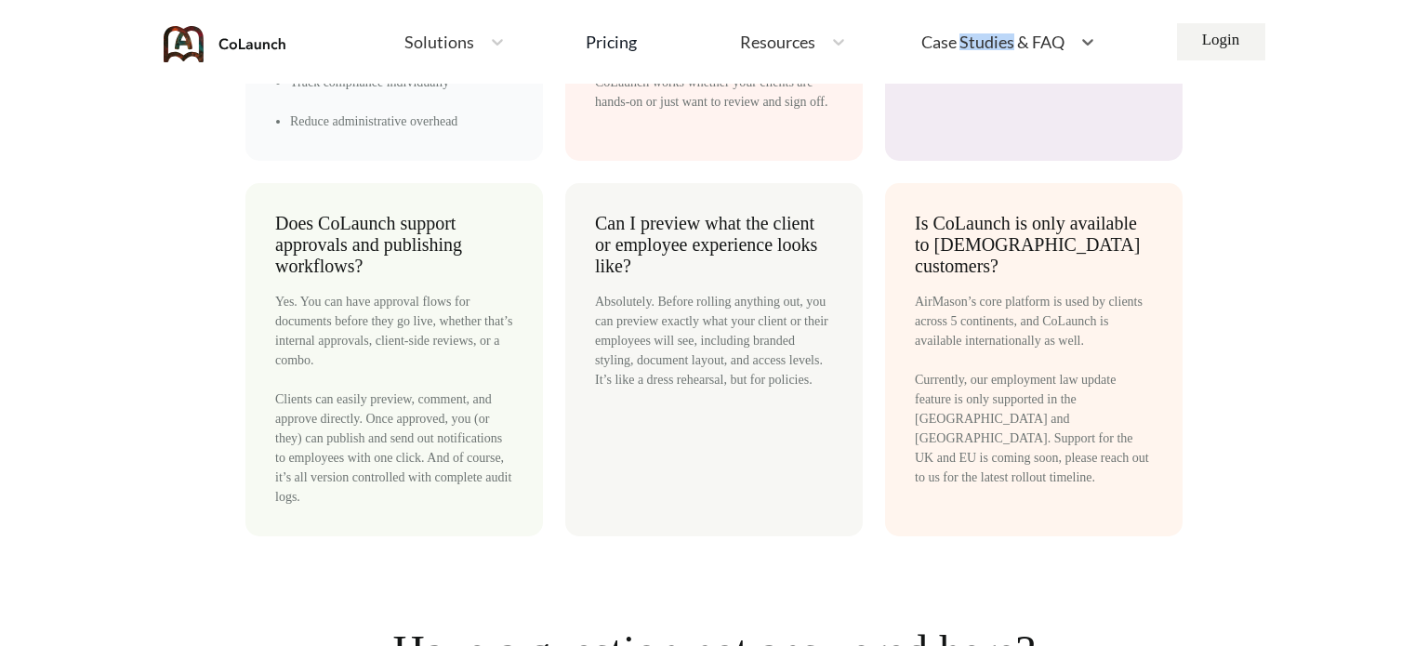
scroll to position [9865, 0]
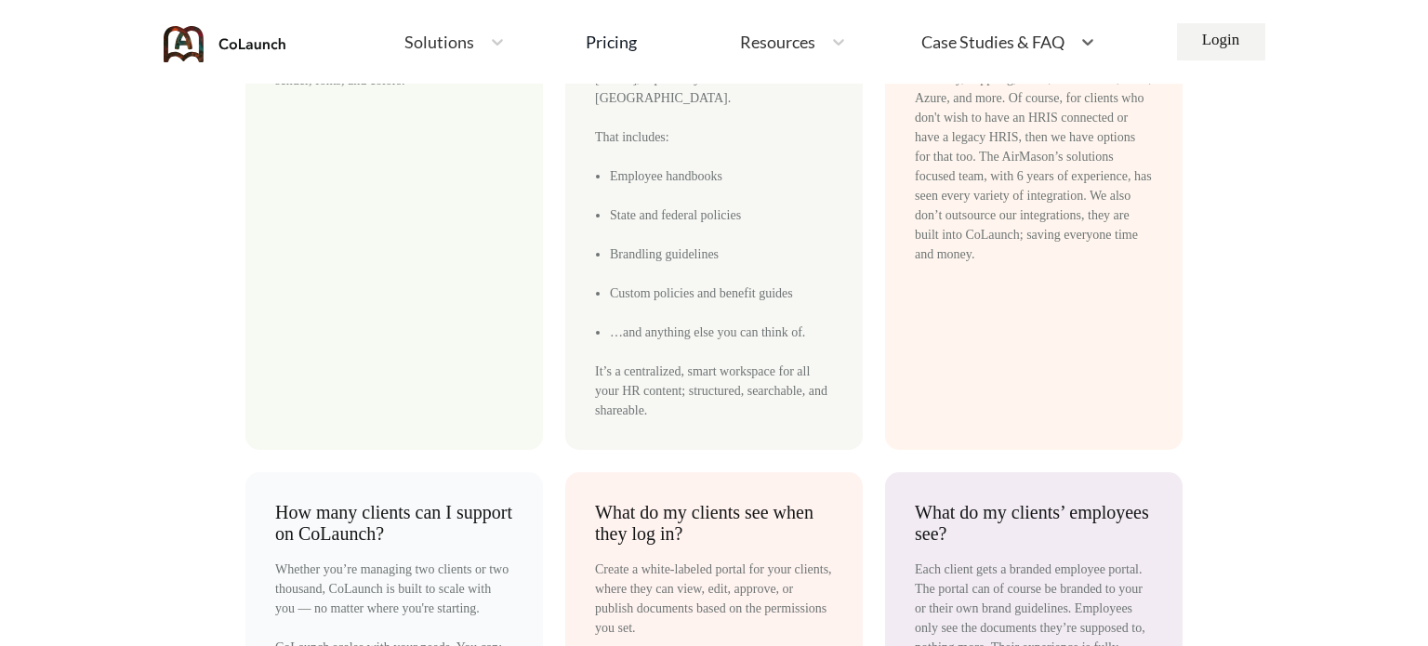
click at [812, 42] on span "Resources" at bounding box center [777, 41] width 75 height 17
copy li
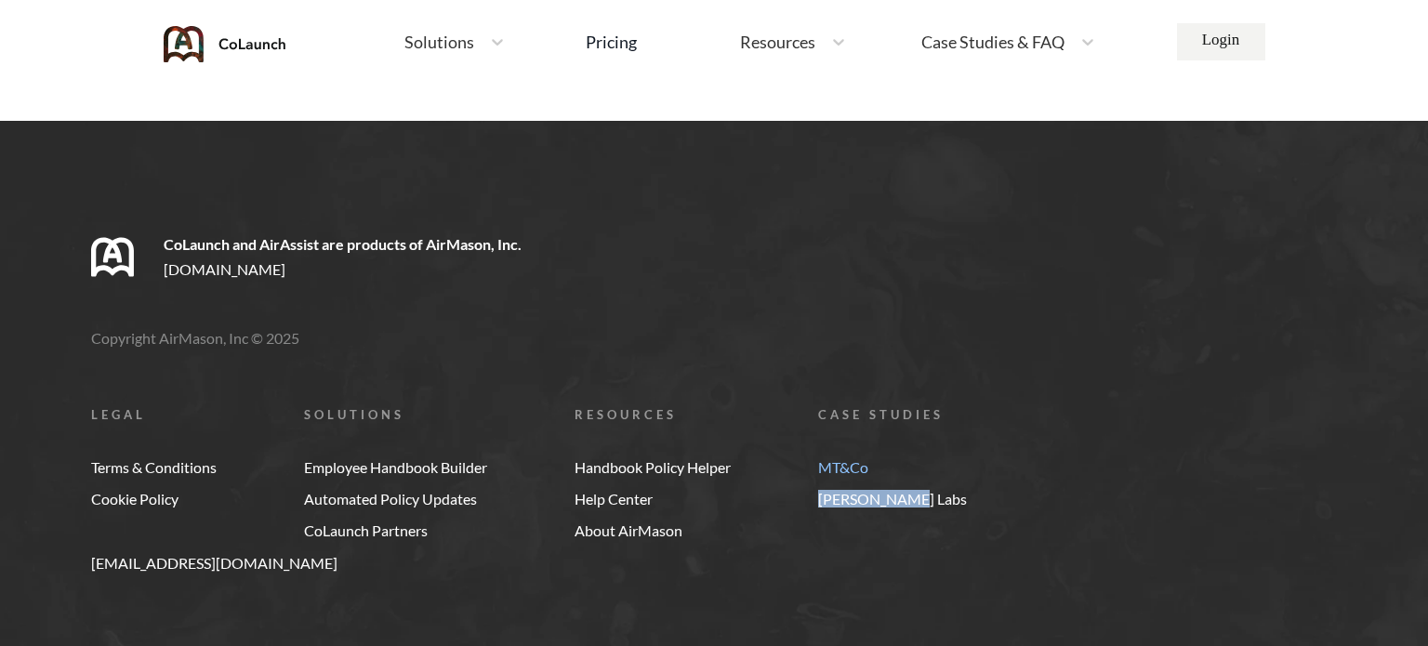
click at [859, 491] on link "[PERSON_NAME] Labs" at bounding box center [892, 499] width 149 height 17
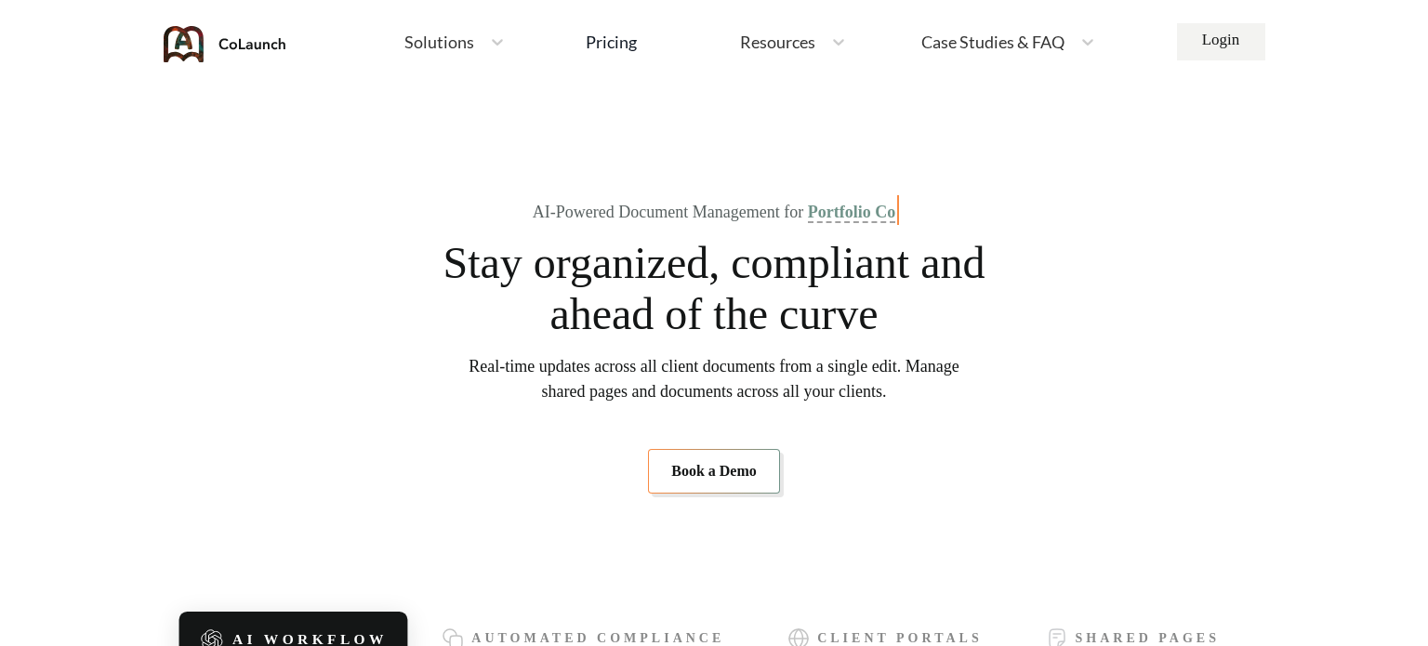
click at [859, 459] on section "AI-Powered Document Management for Portfolio Co Stay organized, compliant and a…" at bounding box center [714, 348] width 1049 height 410
